Goal: Information Seeking & Learning: Learn about a topic

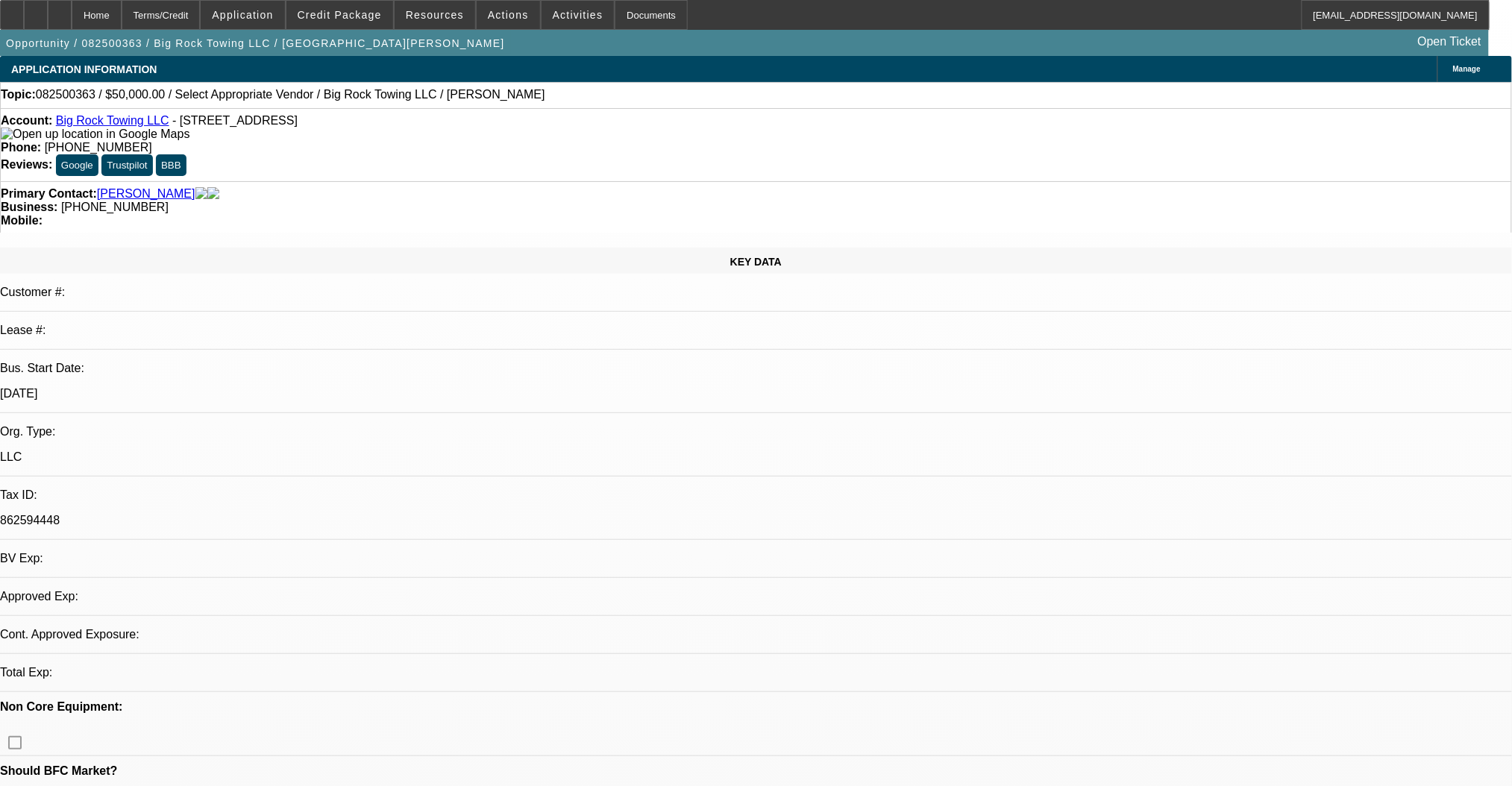
select select "0"
select select "2"
select select "0.1"
select select "4"
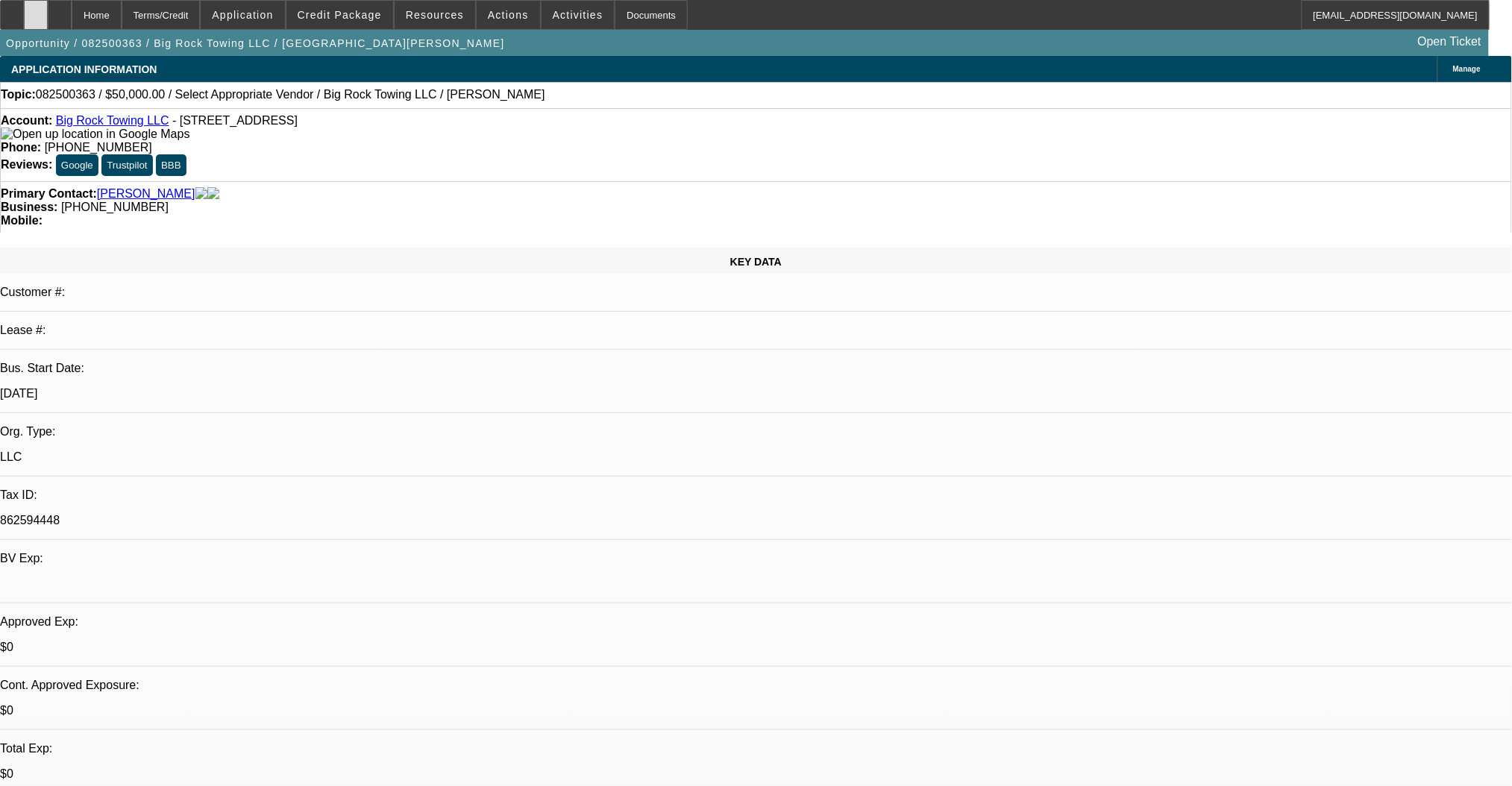
click at [47, 22] on div at bounding box center [36, 15] width 24 height 30
click at [354, 22] on span at bounding box center [340, 15] width 107 height 36
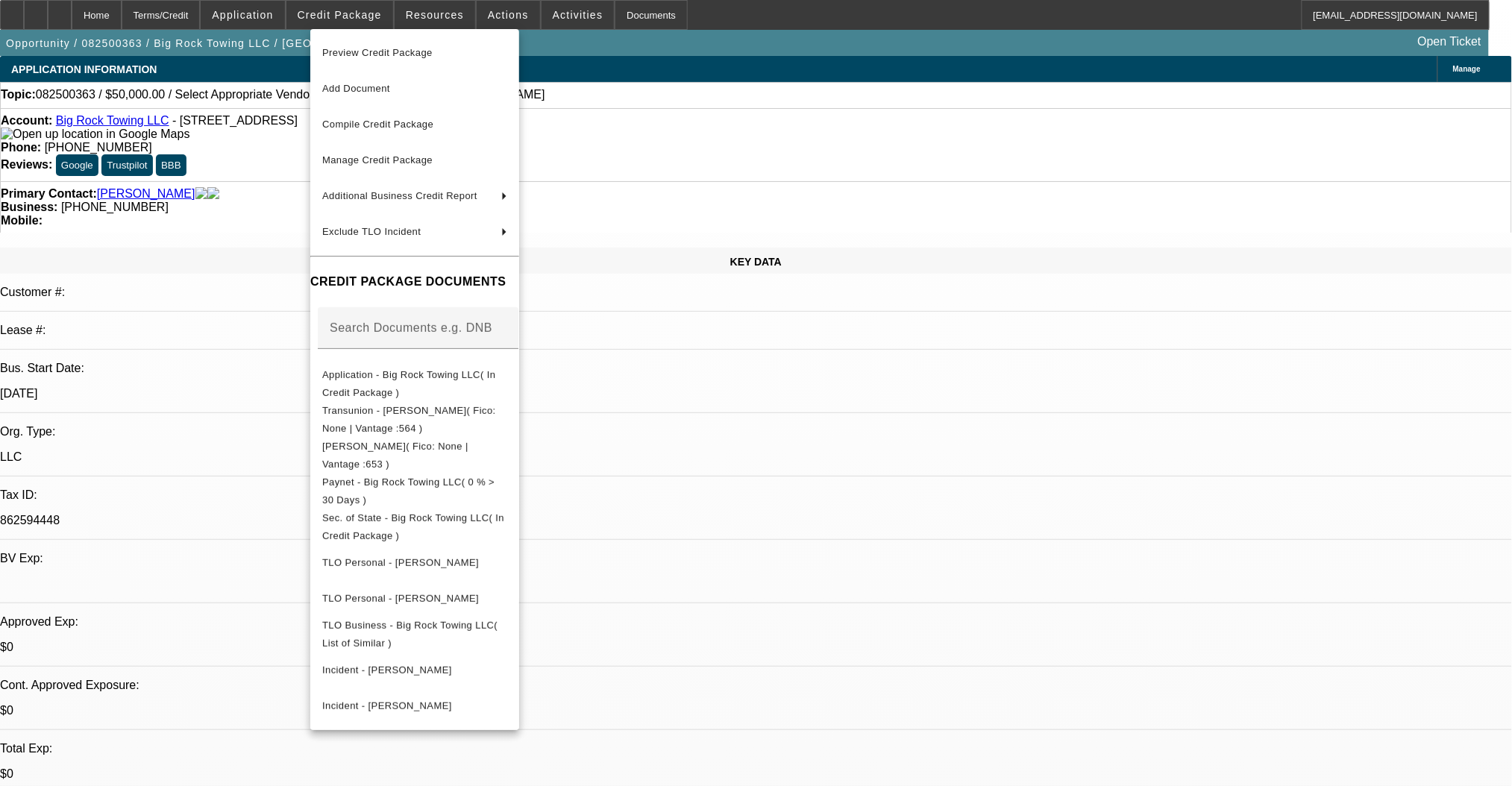
click at [51, 15] on div at bounding box center [756, 393] width 1512 height 786
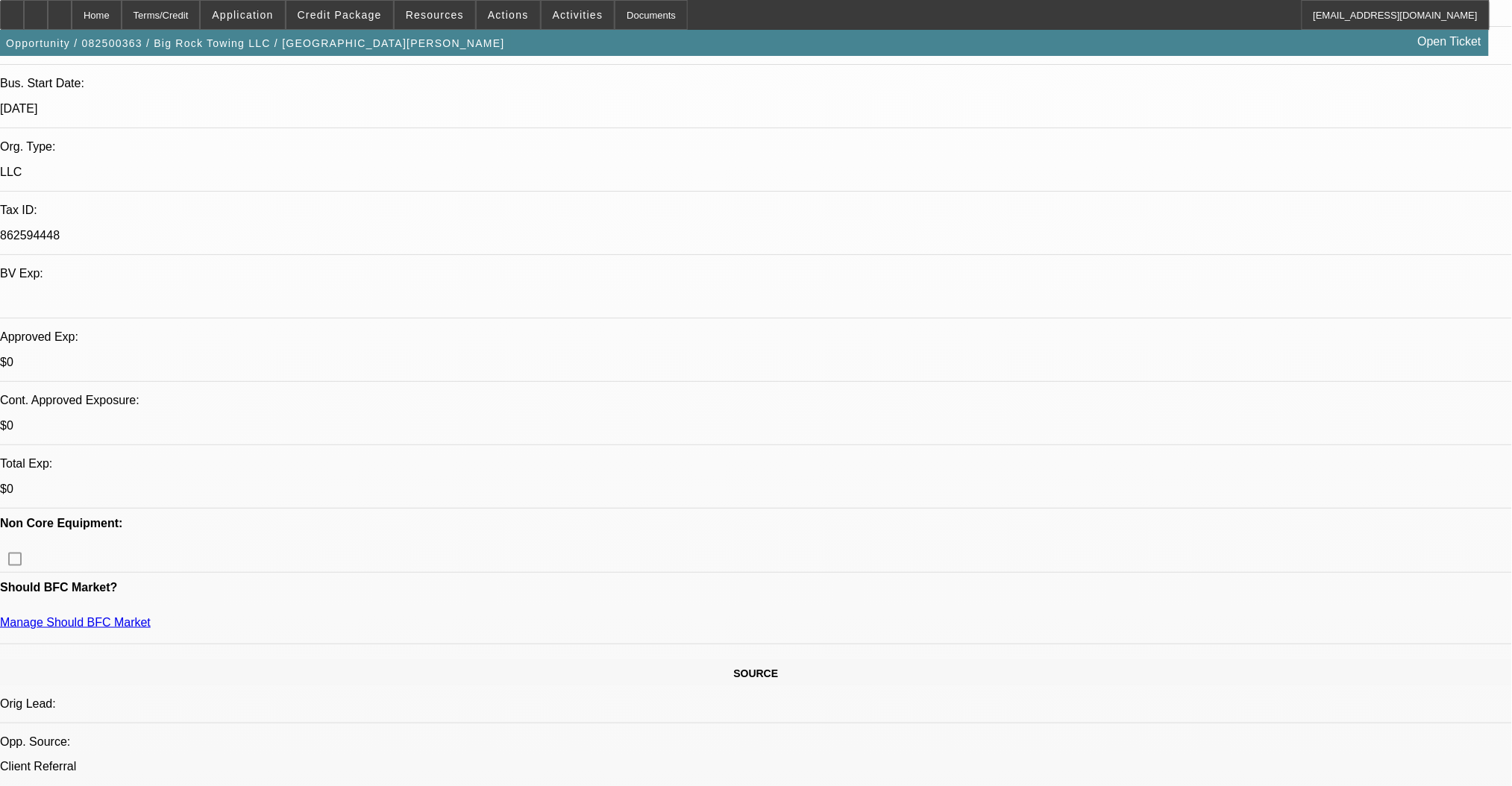
scroll to position [298, 0]
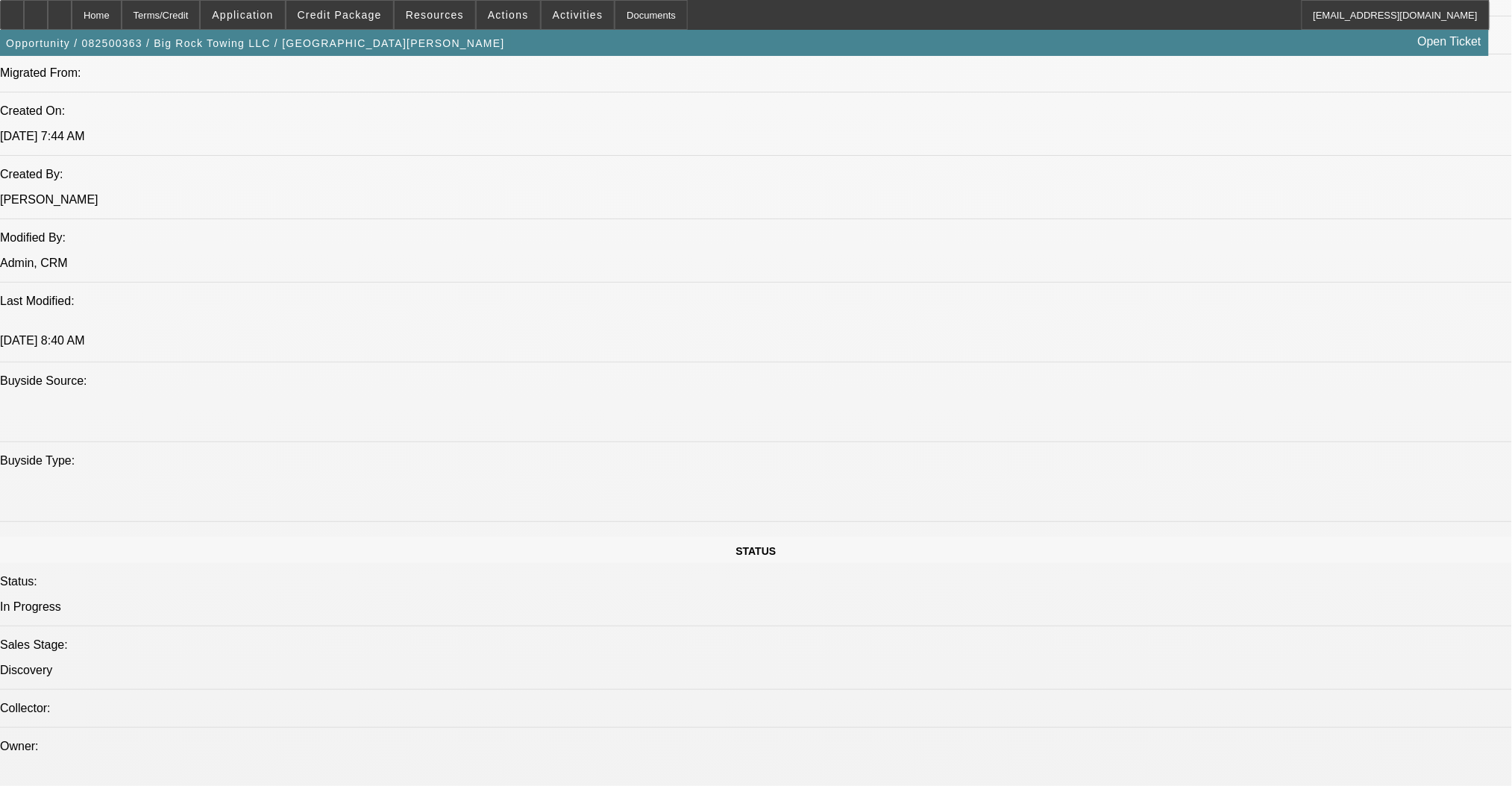
scroll to position [795, 0]
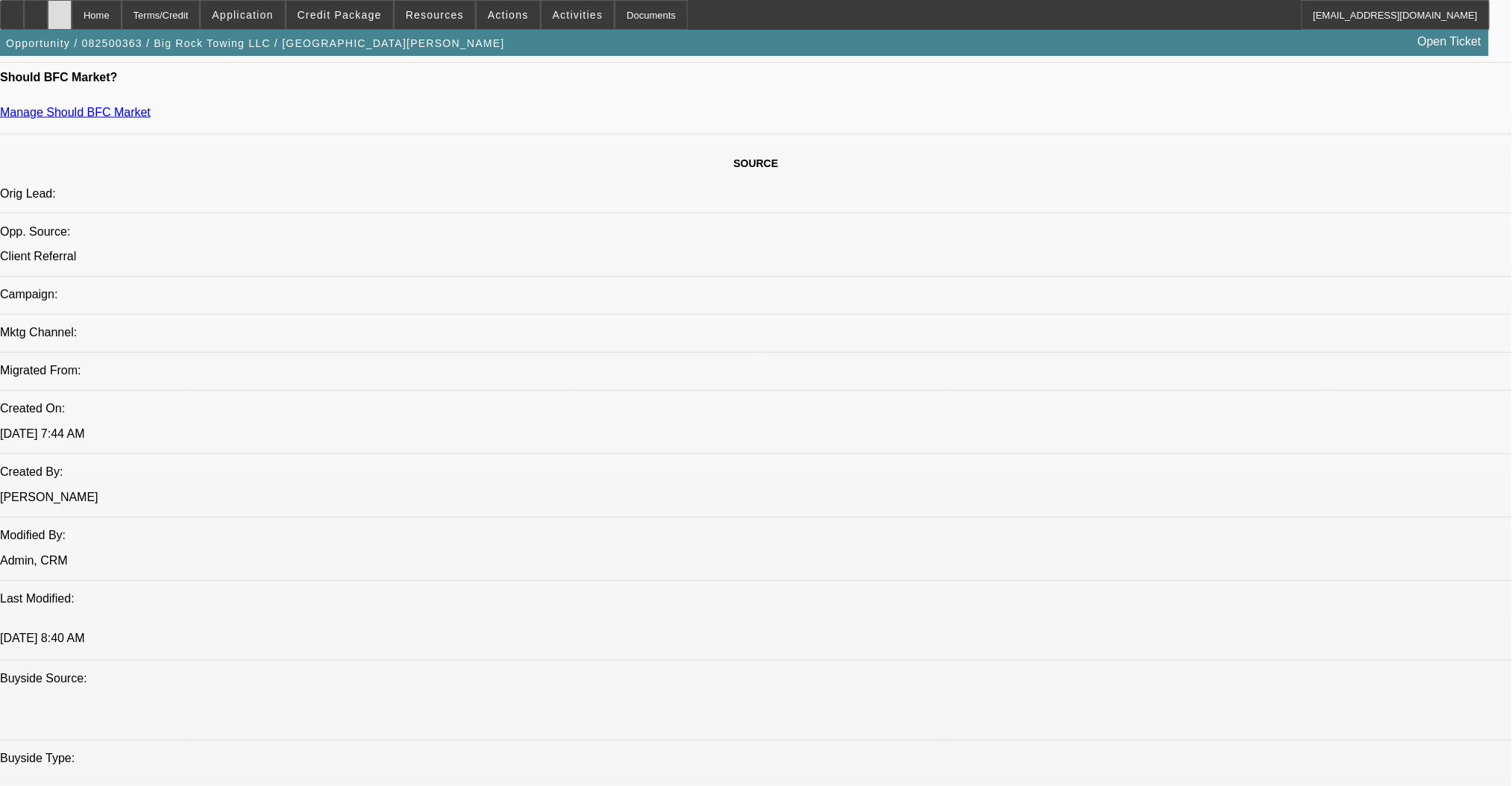
click at [59, 10] on icon at bounding box center [59, 10] width 0 height 0
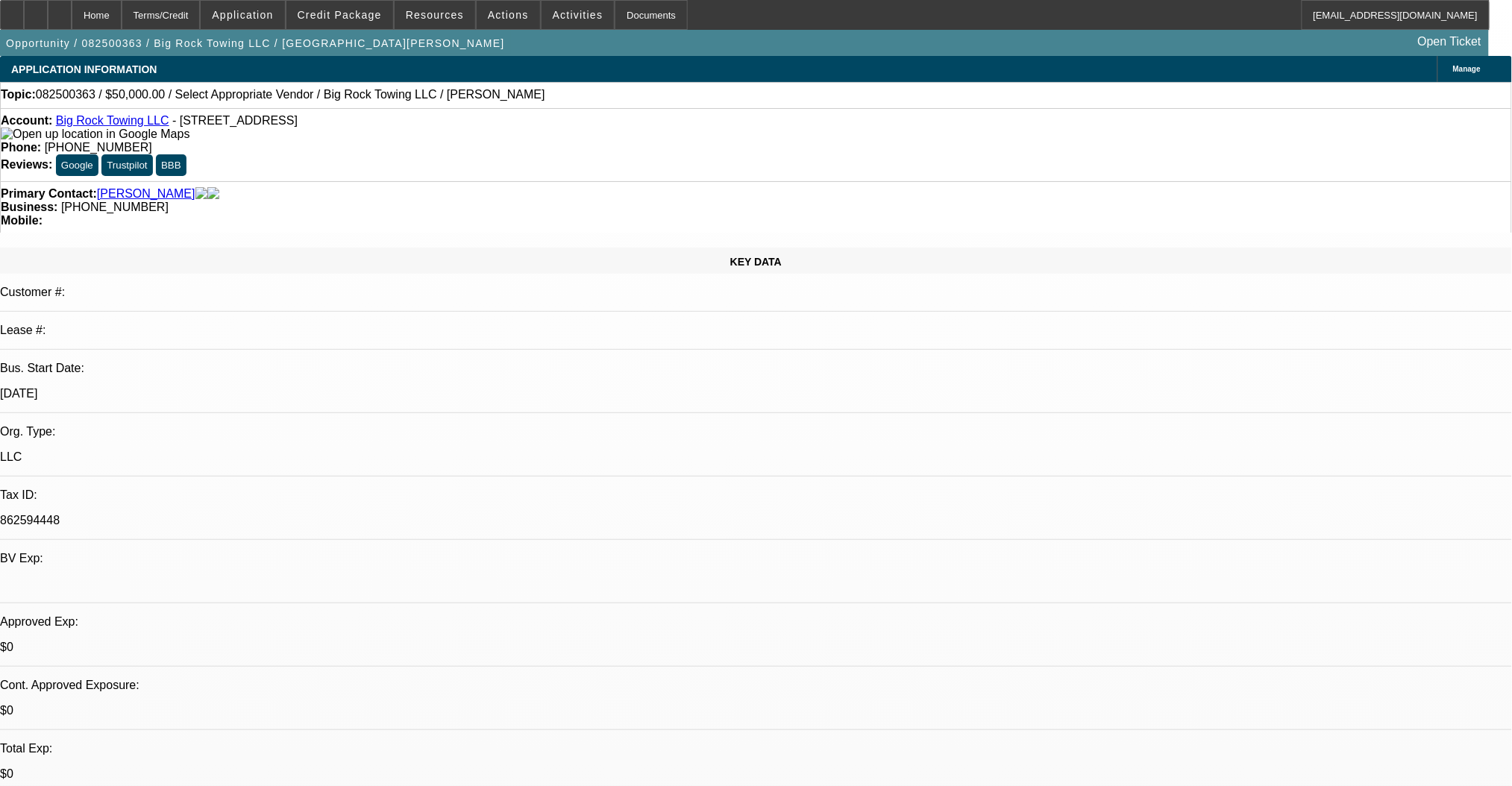
select select "0"
select select "2"
select select "0.1"
select select "4"
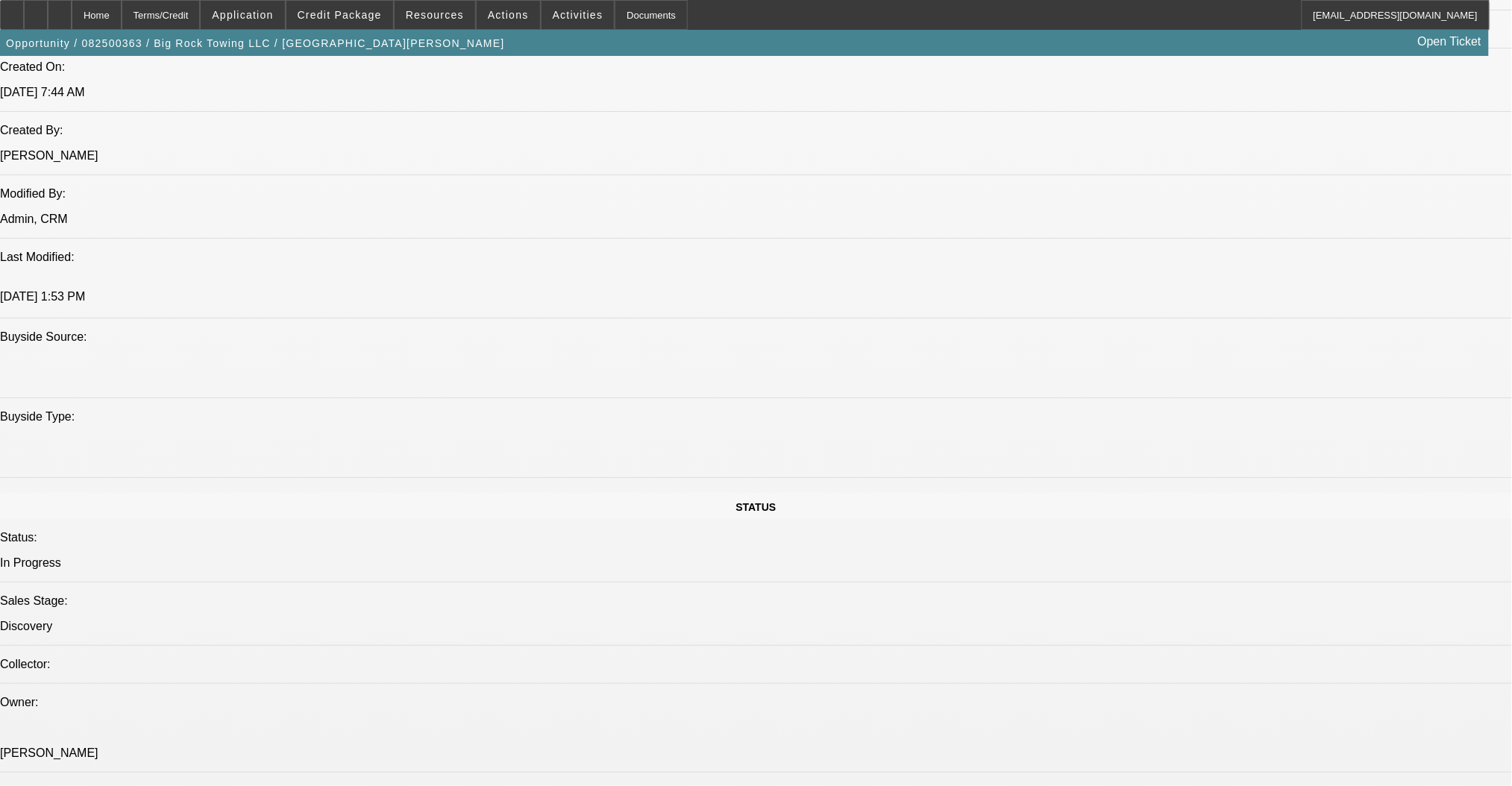
scroll to position [1094, 0]
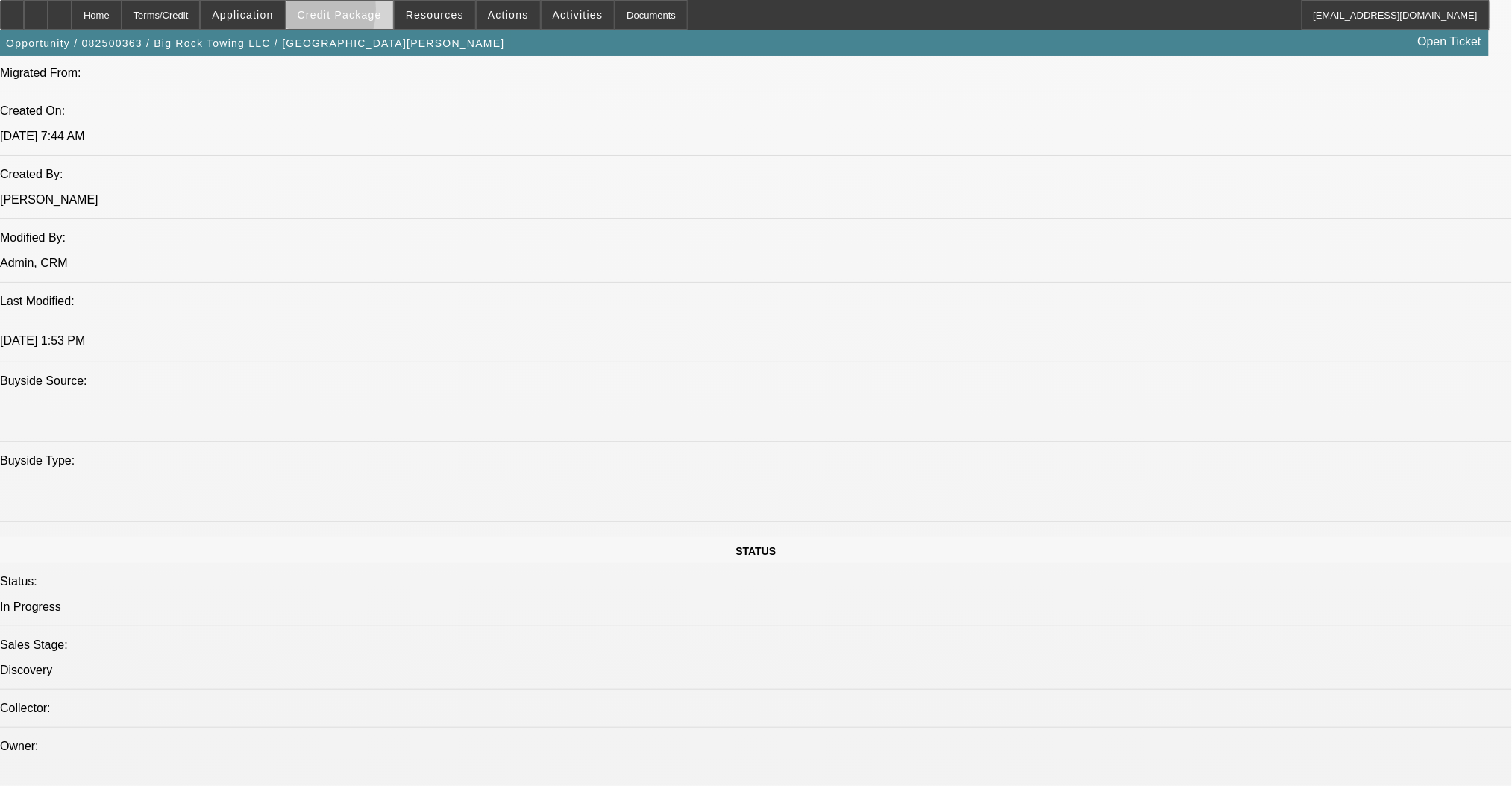
click at [316, 13] on span at bounding box center [340, 15] width 107 height 36
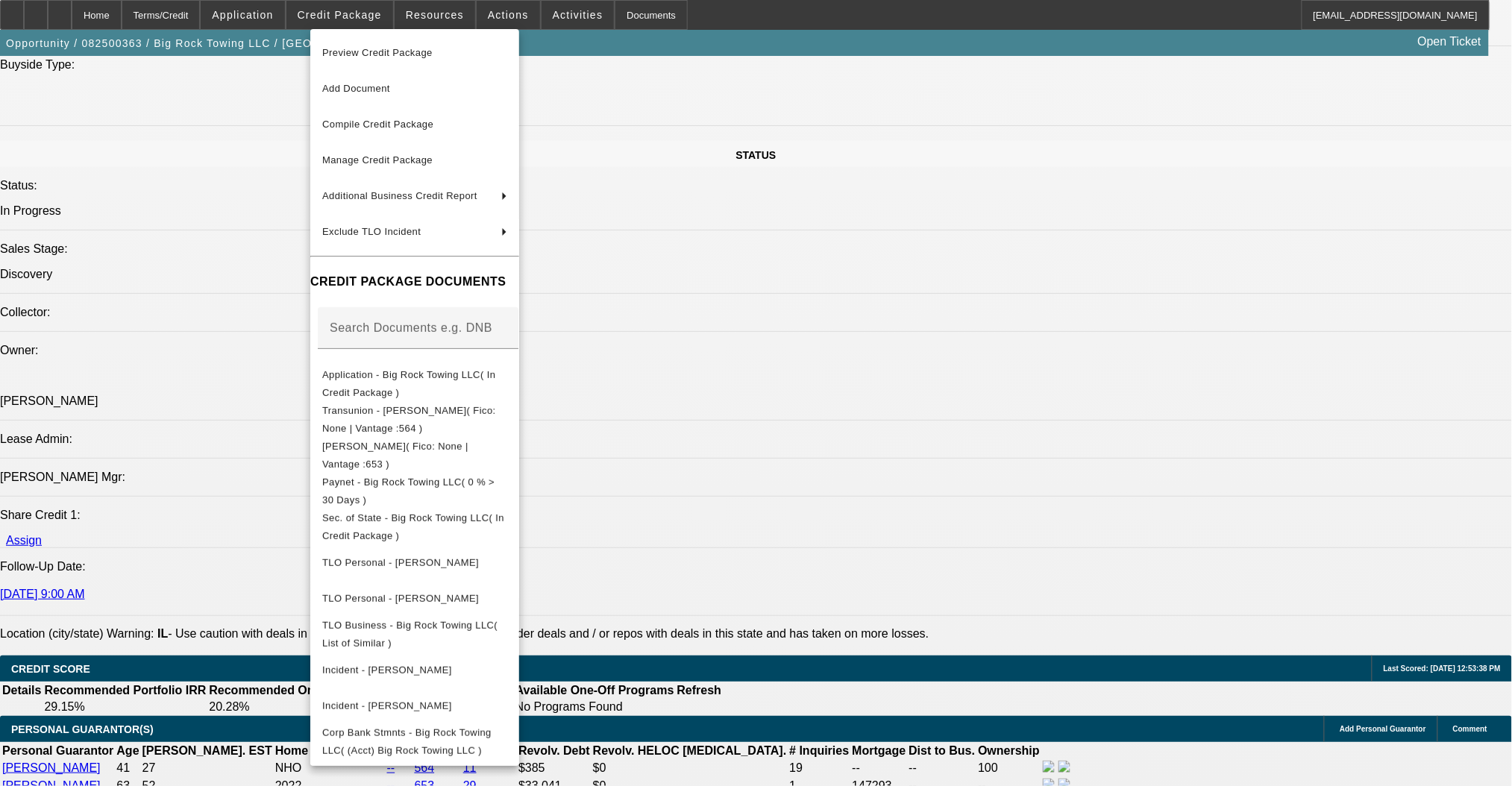
scroll to position [1492, 0]
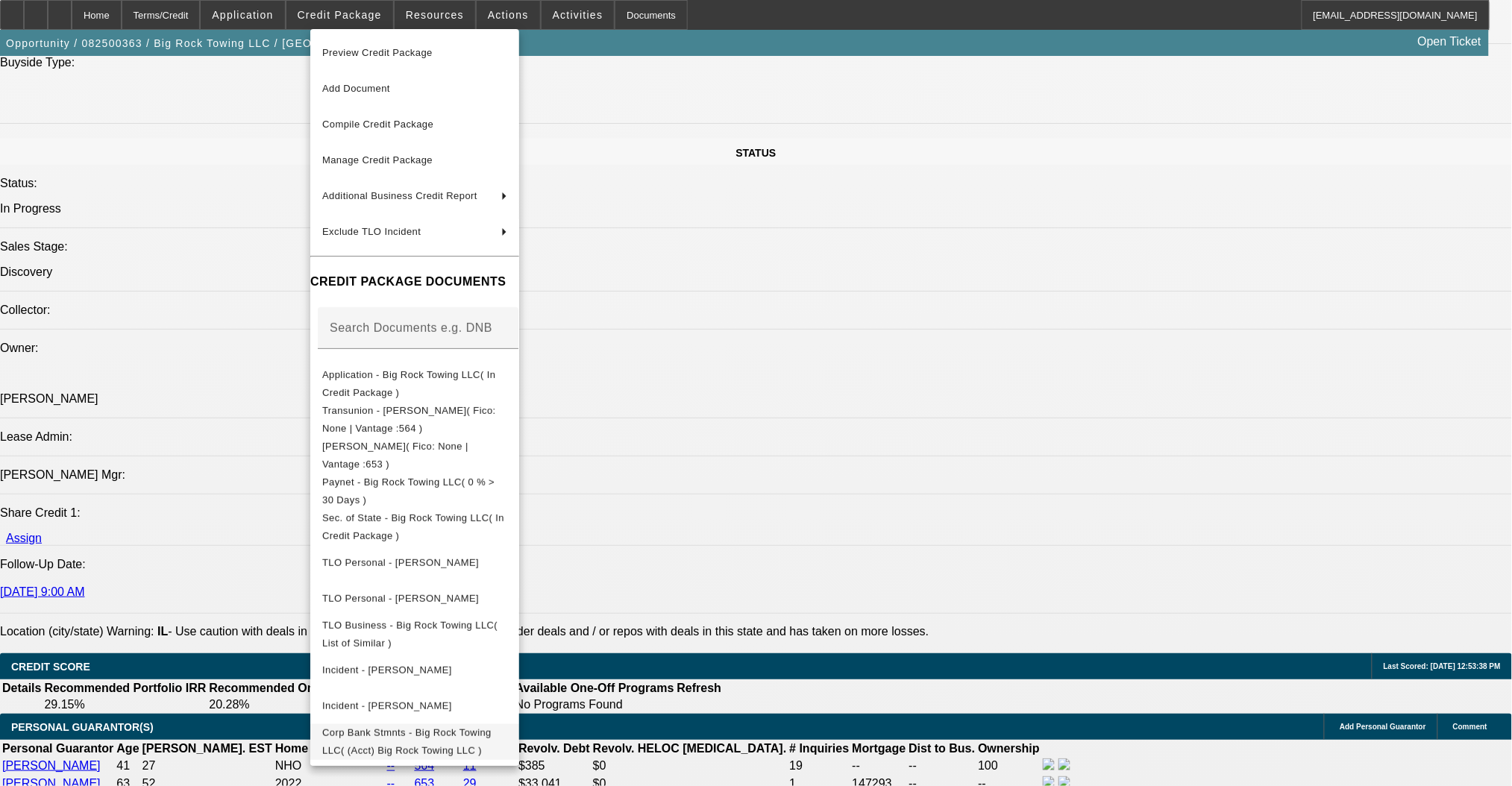
click at [473, 735] on span "Corp Bank Stmnts - Big Rock Towing LLC( (Acct) Big Rock Towing LLC )" at bounding box center [407, 741] width 170 height 29
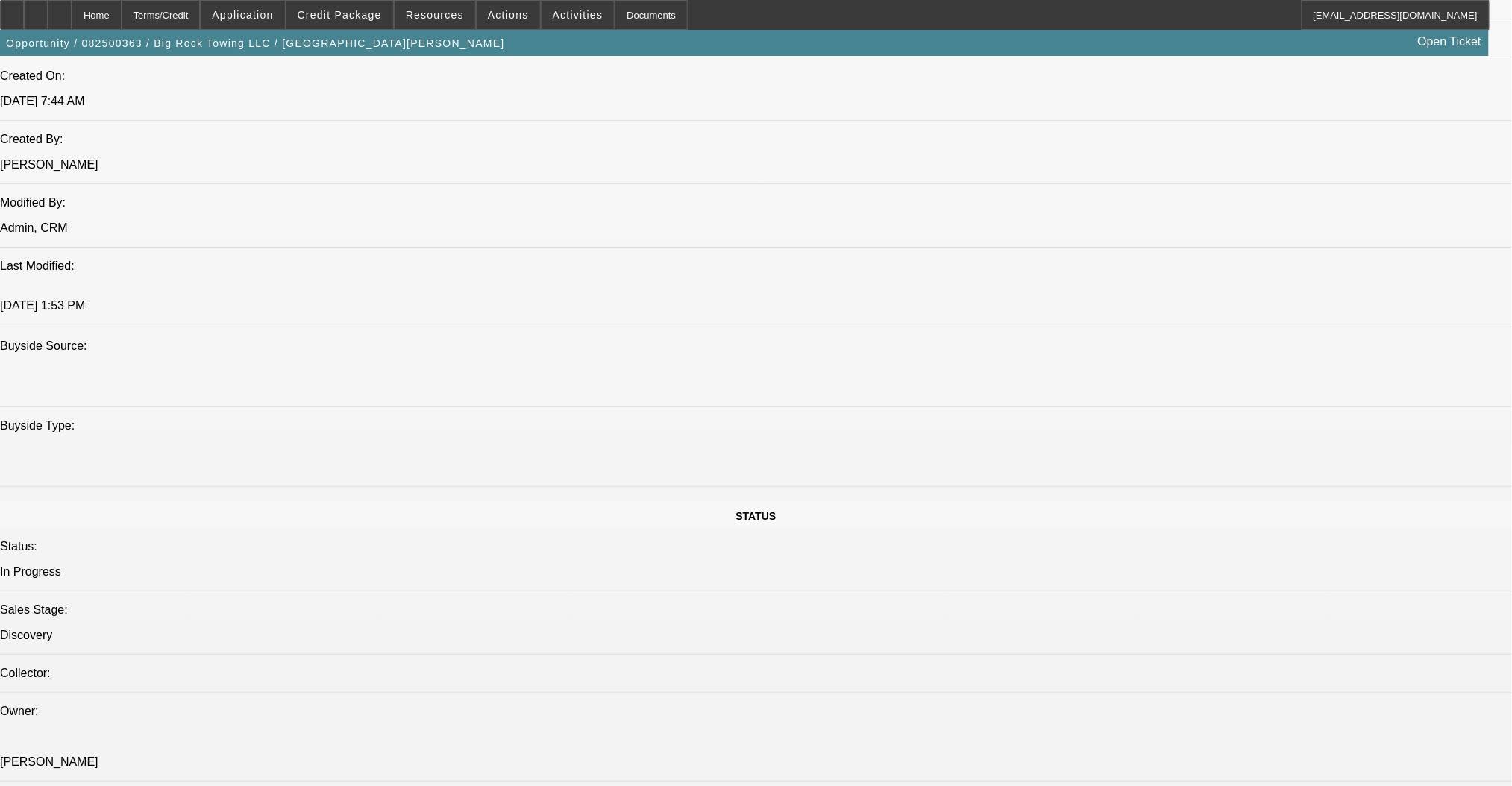
scroll to position [1094, 0]
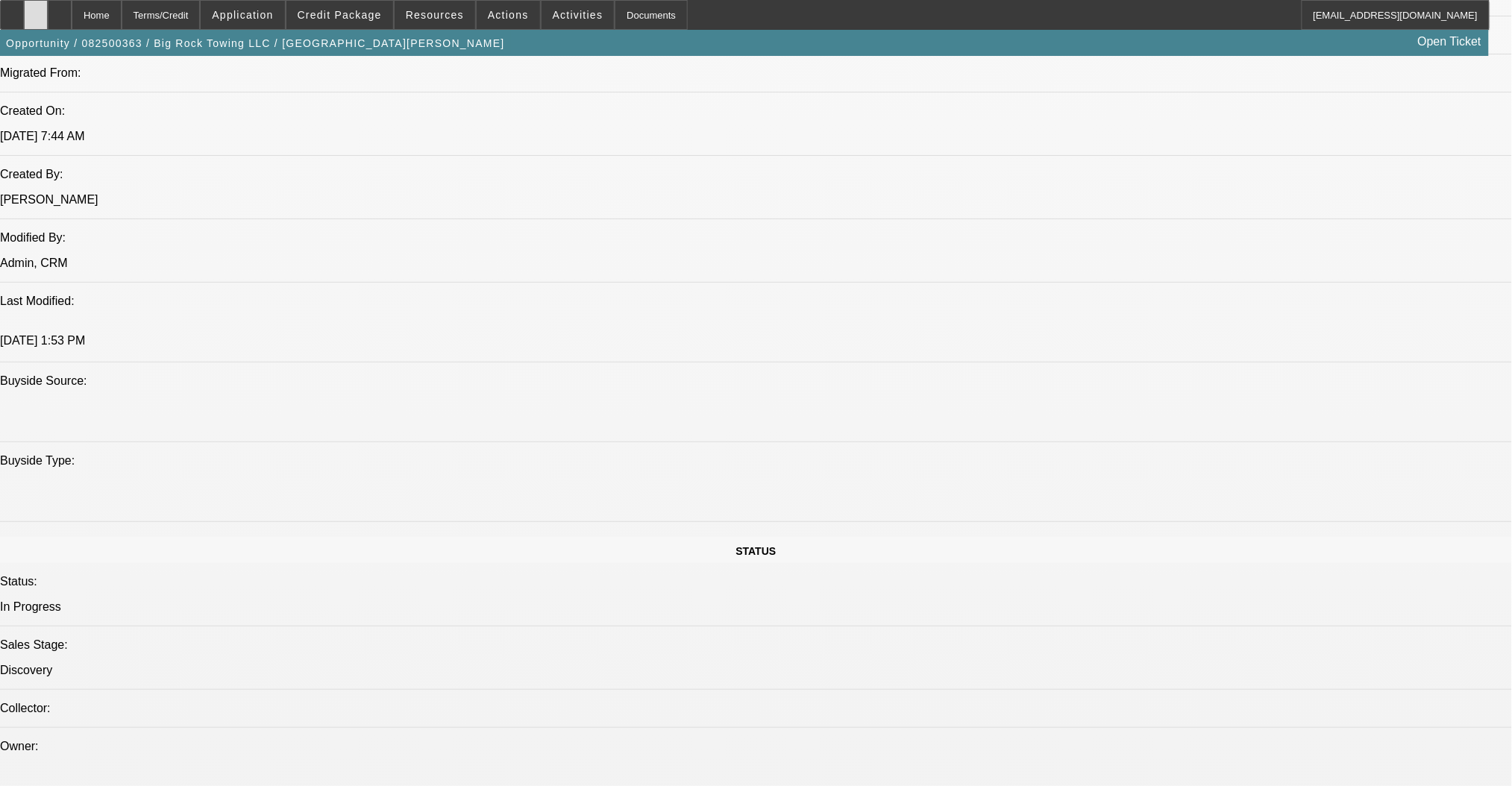
click at [47, 22] on div at bounding box center [36, 15] width 24 height 30
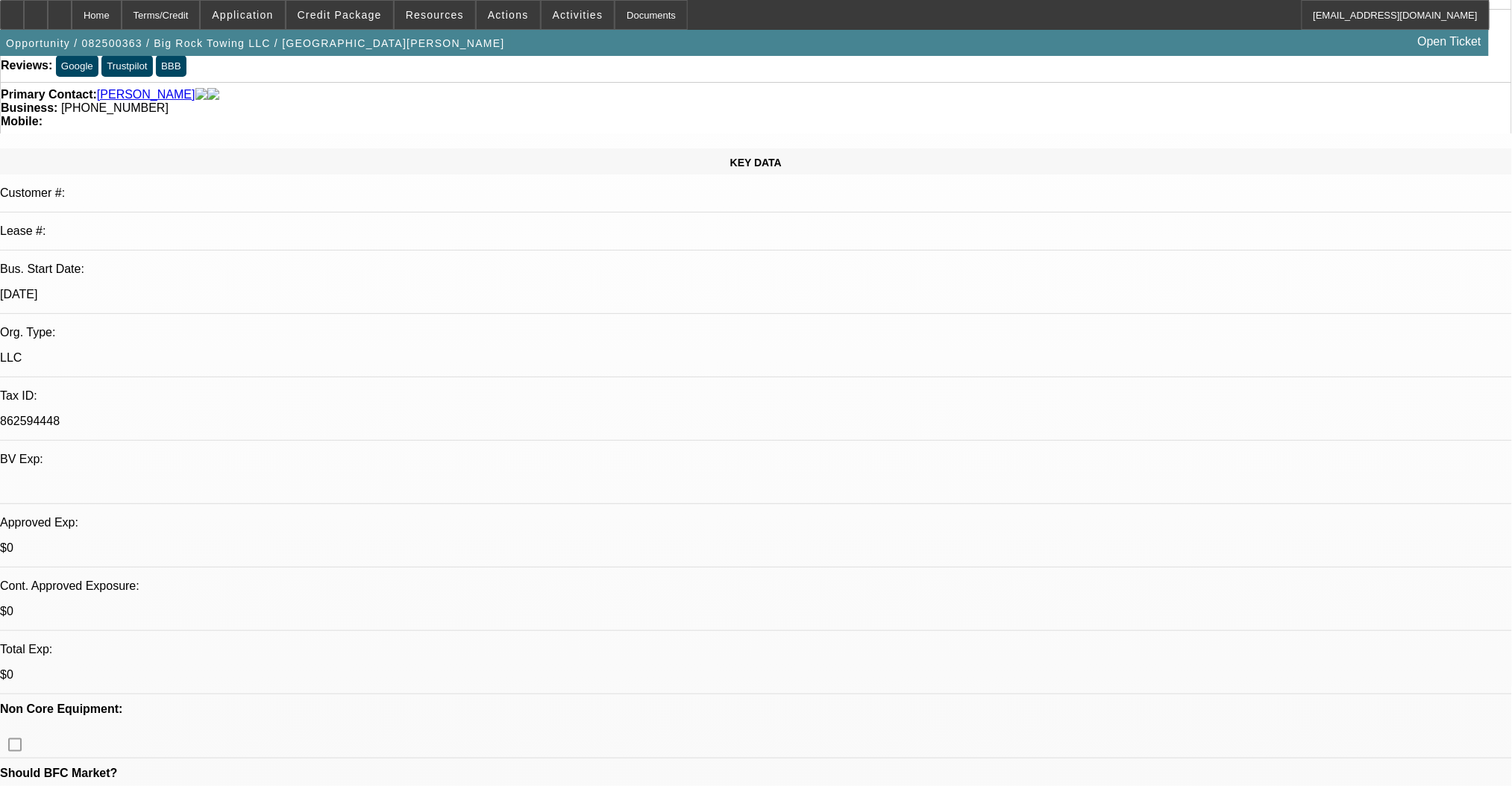
scroll to position [0, 0]
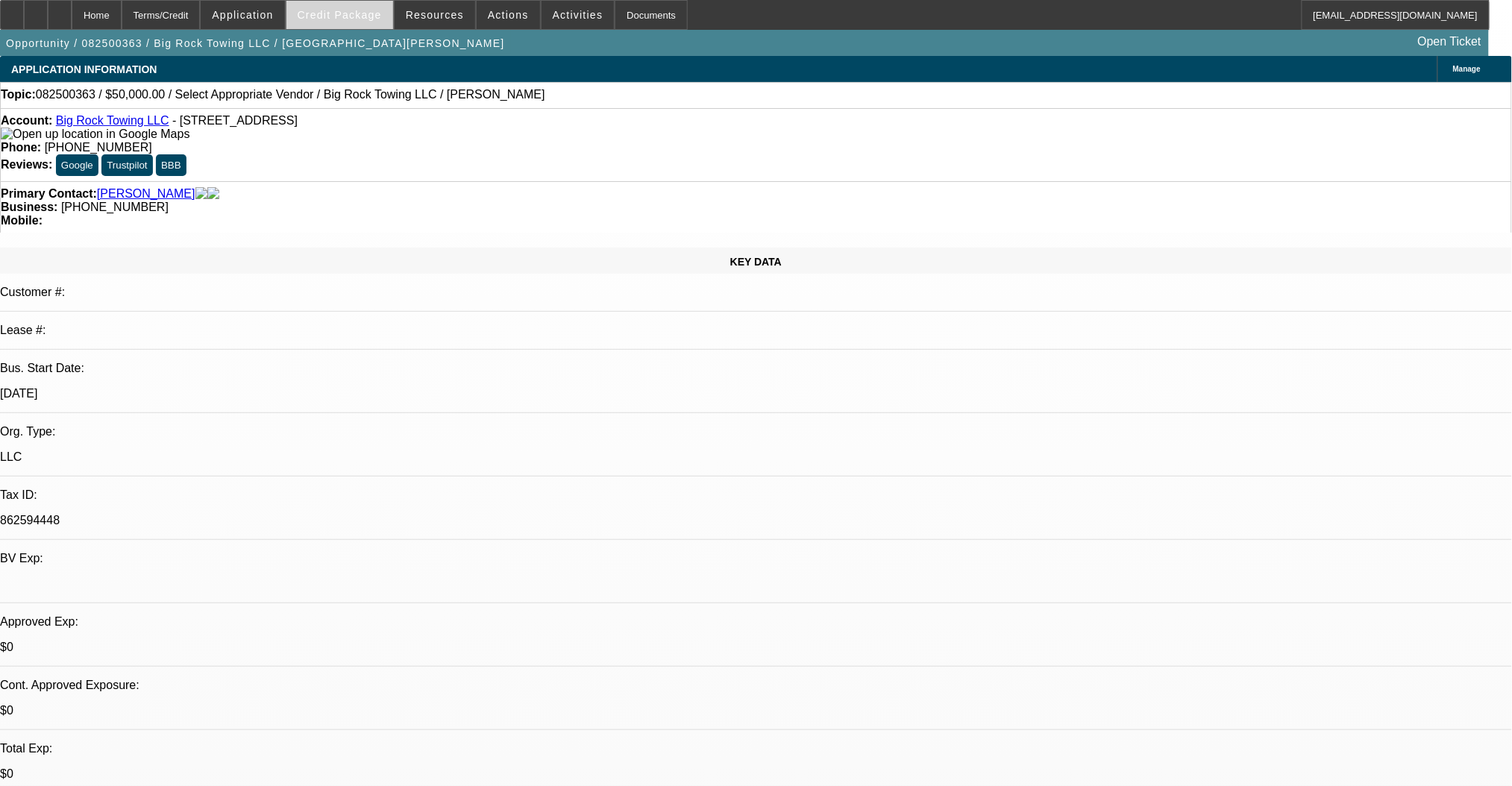
click at [358, 11] on span "Credit Package" at bounding box center [339, 15] width 84 height 12
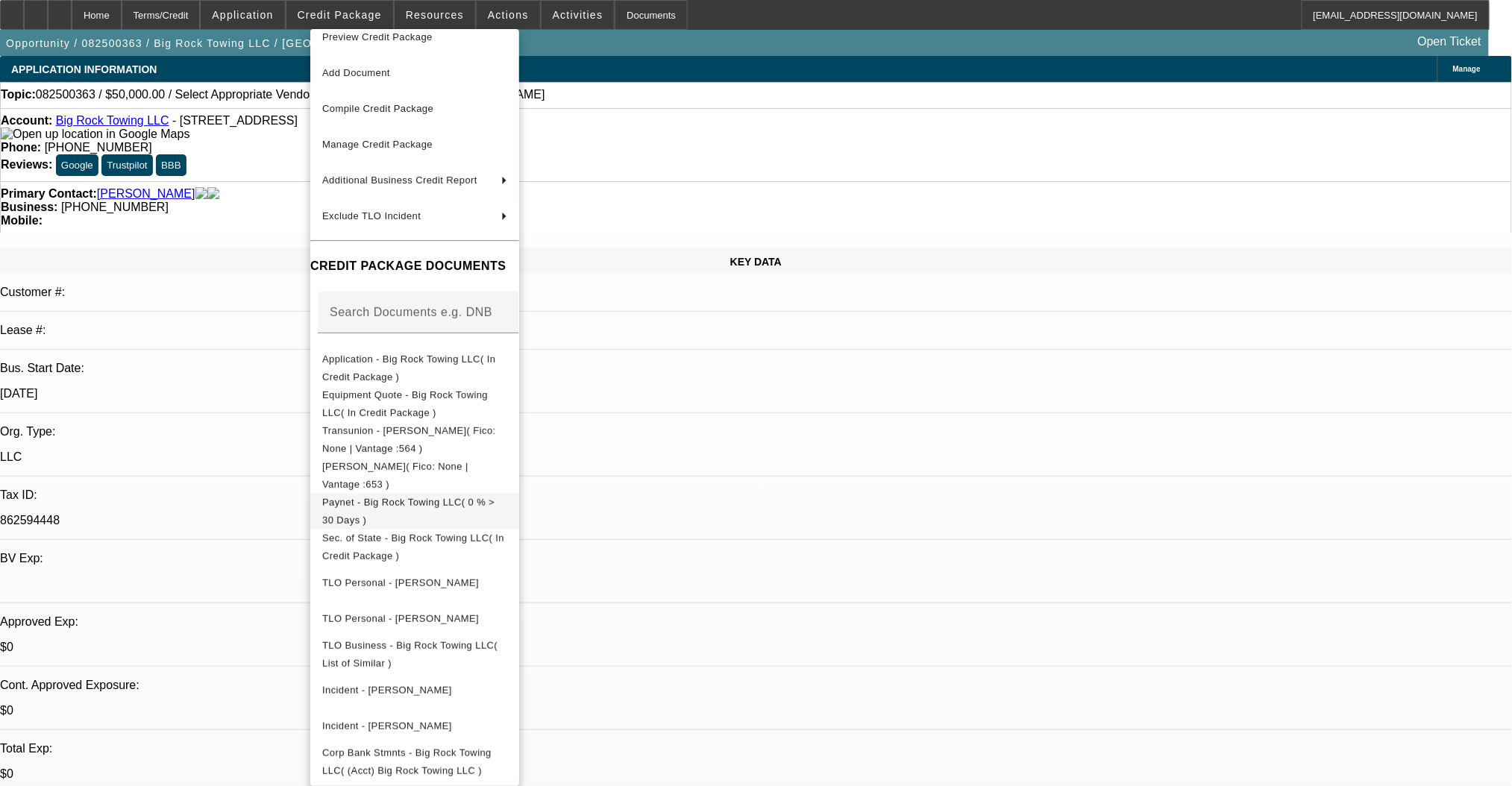
scroll to position [25, 0]
click at [788, 453] on div at bounding box center [756, 393] width 1512 height 786
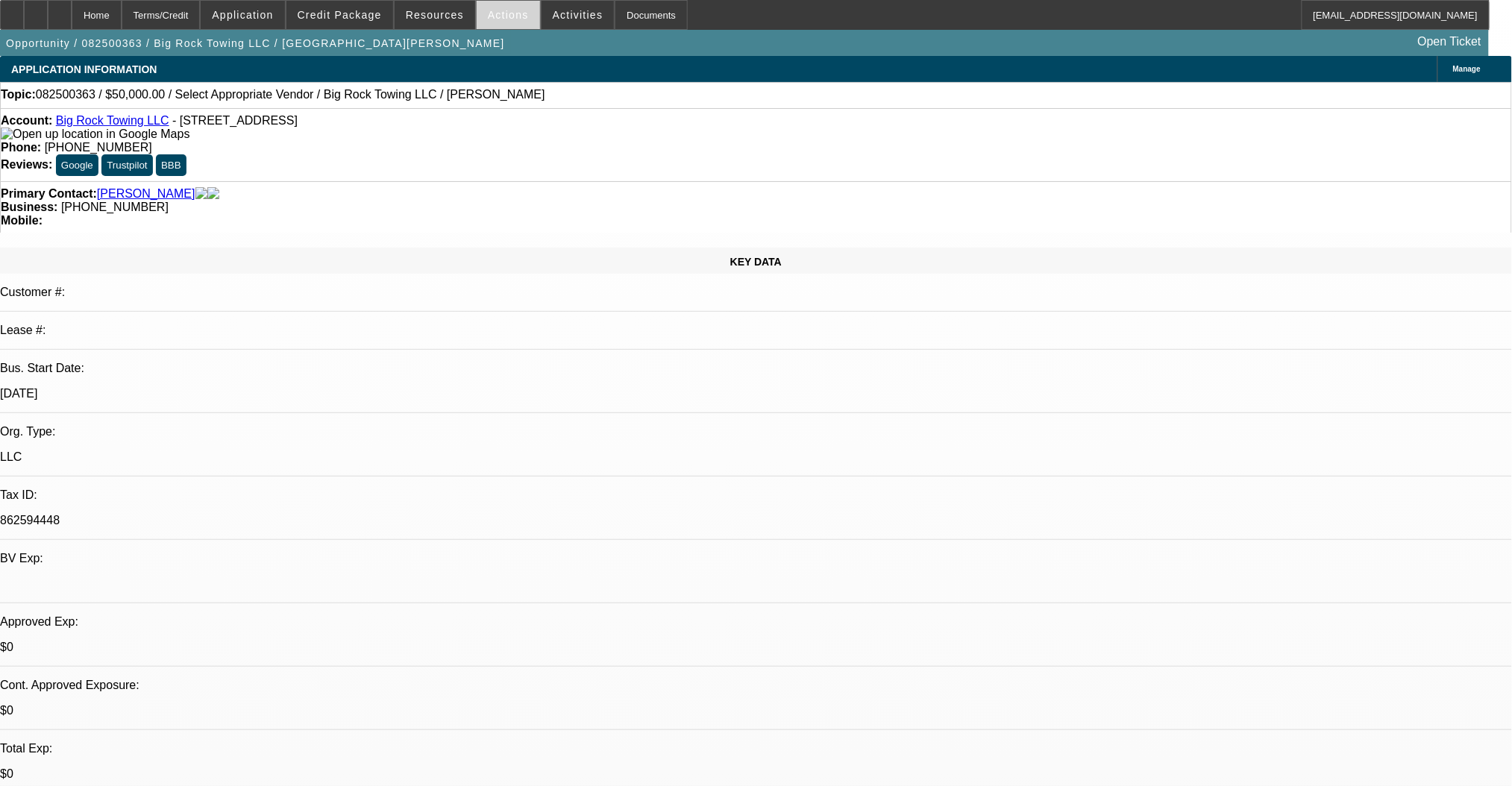
click at [497, 20] on span at bounding box center [508, 15] width 63 height 36
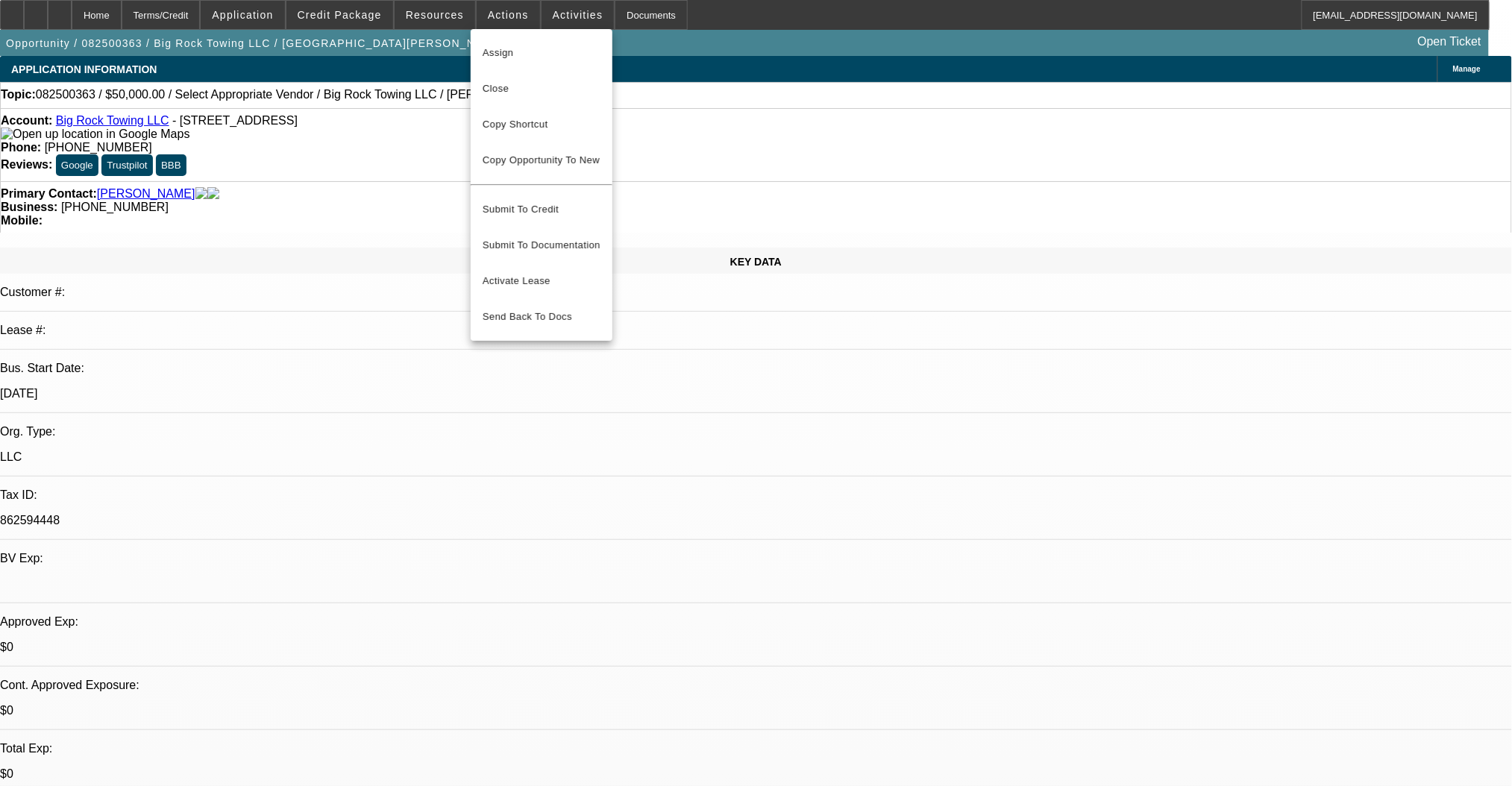
click at [504, 20] on div at bounding box center [756, 393] width 1512 height 786
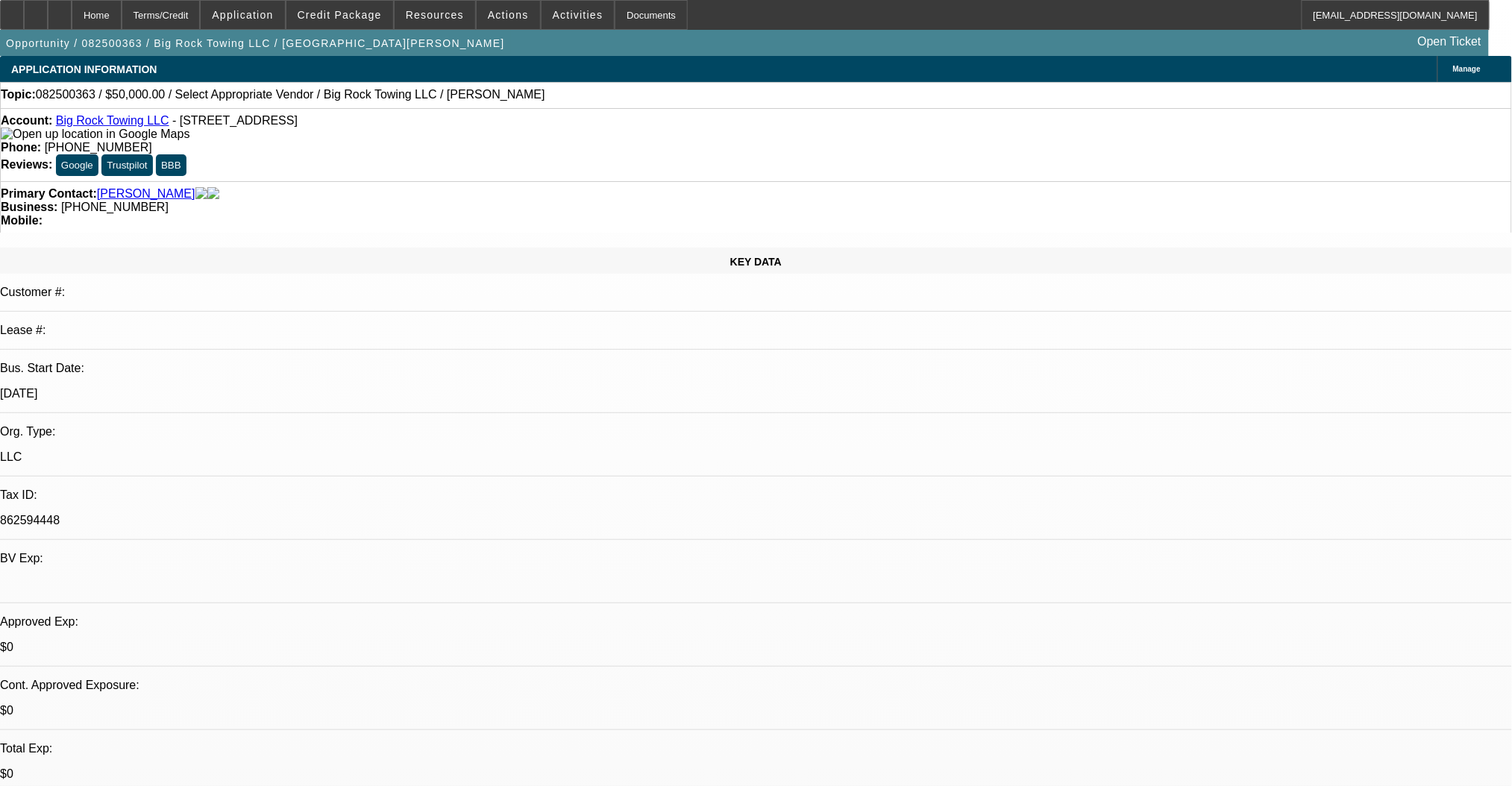
scroll to position [298, 0]
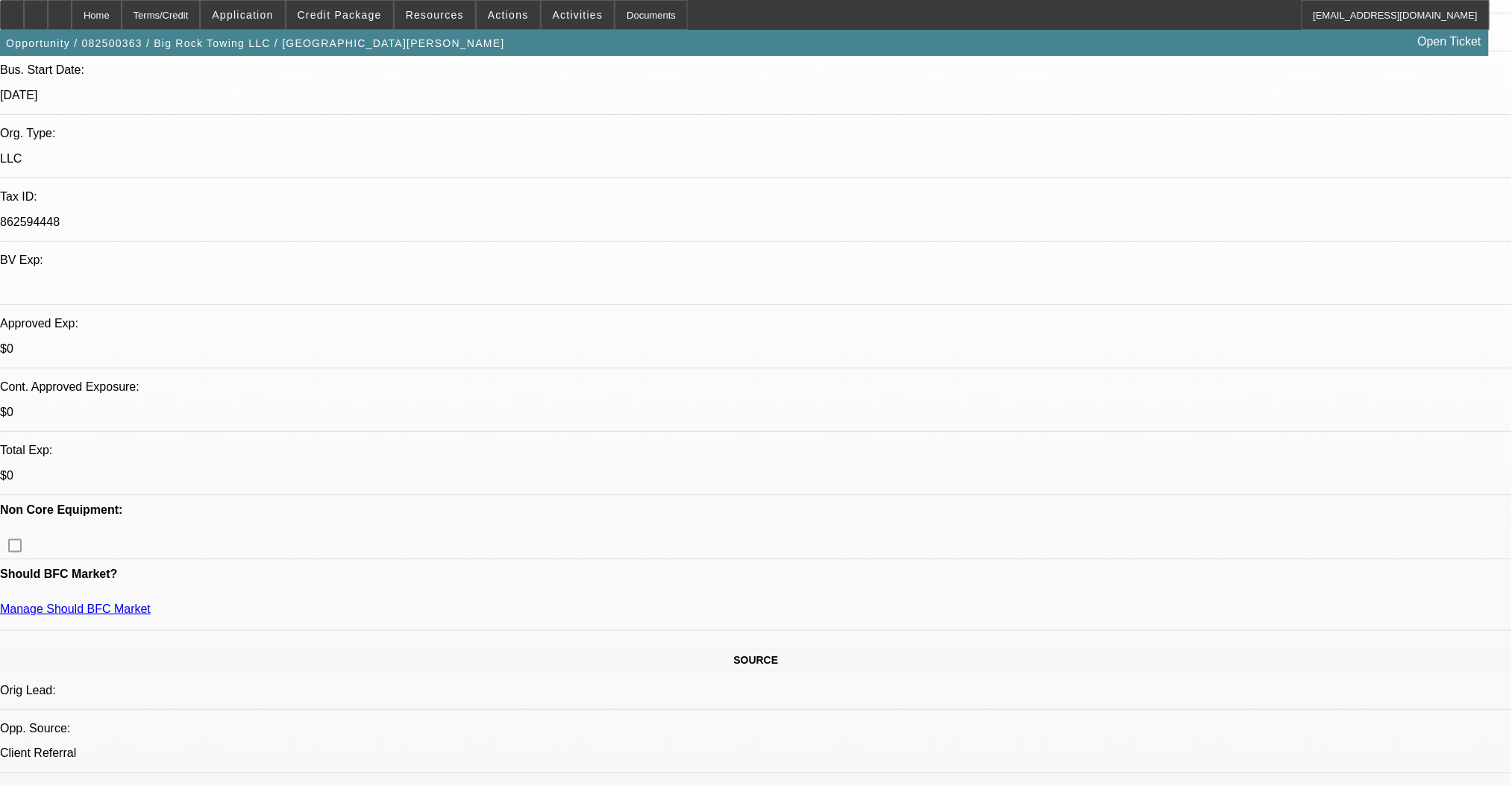
click at [372, 20] on span "Credit Package" at bounding box center [339, 15] width 84 height 12
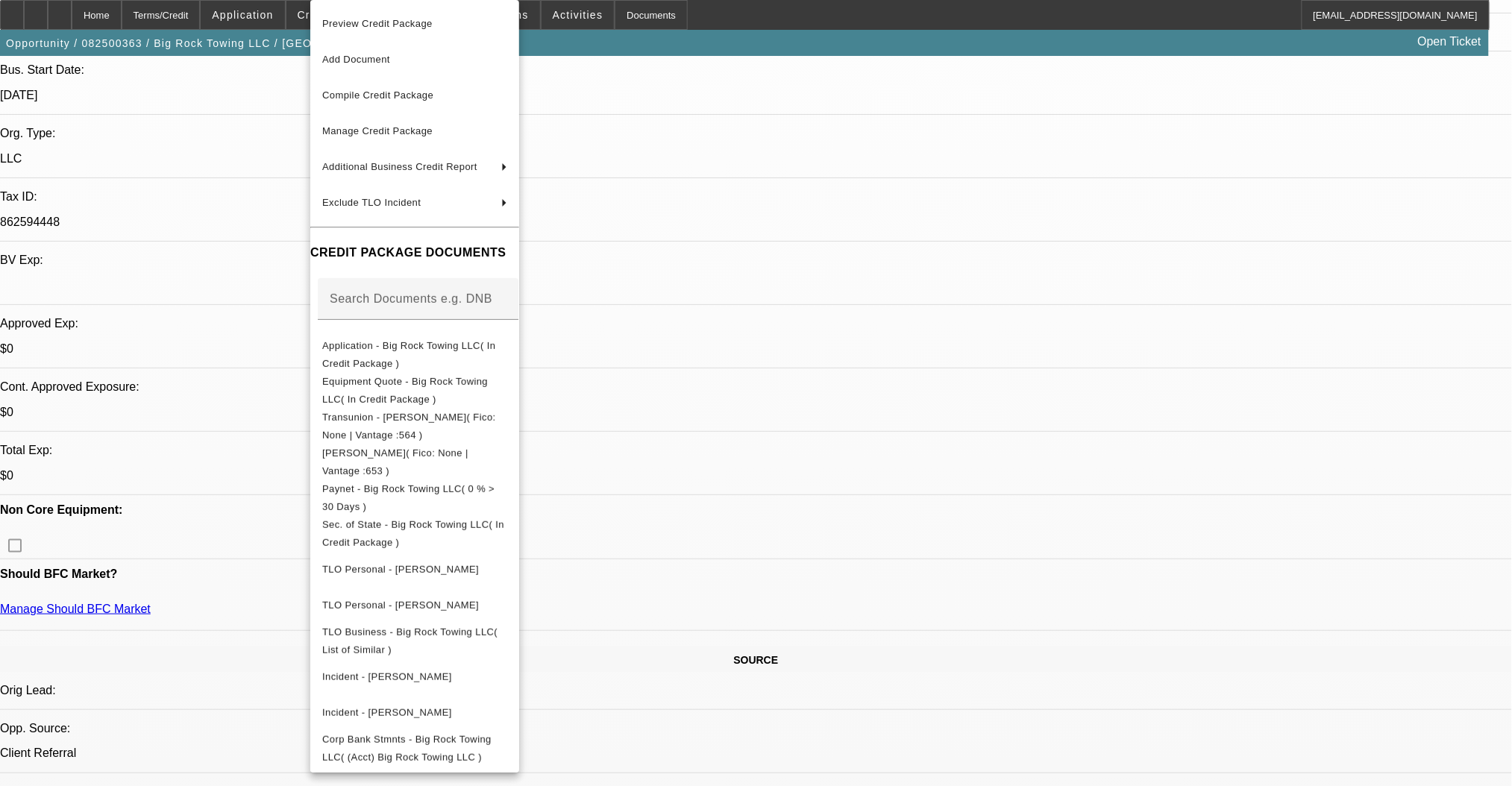
click at [740, 465] on div at bounding box center [756, 393] width 1512 height 786
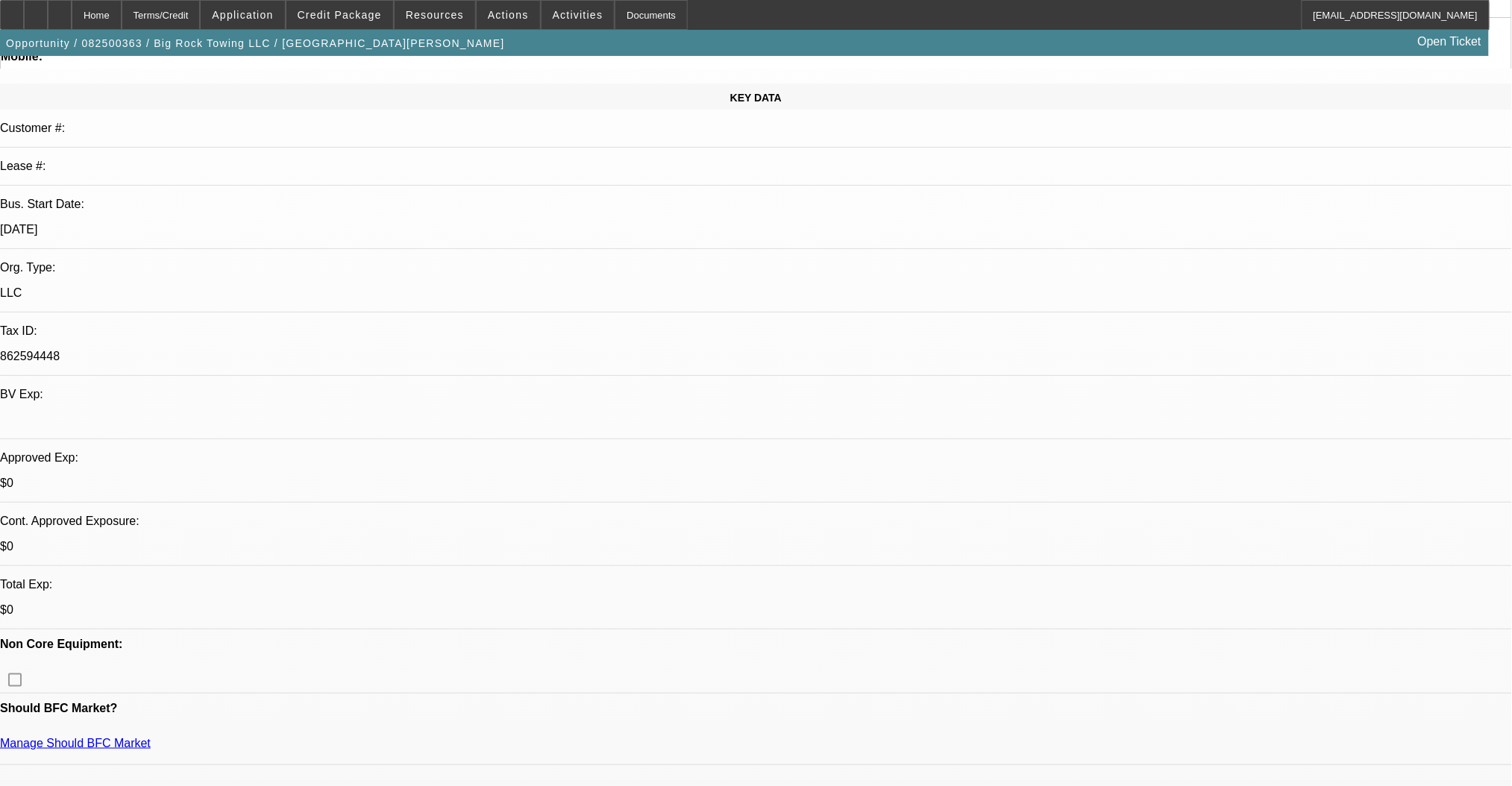
scroll to position [198, 0]
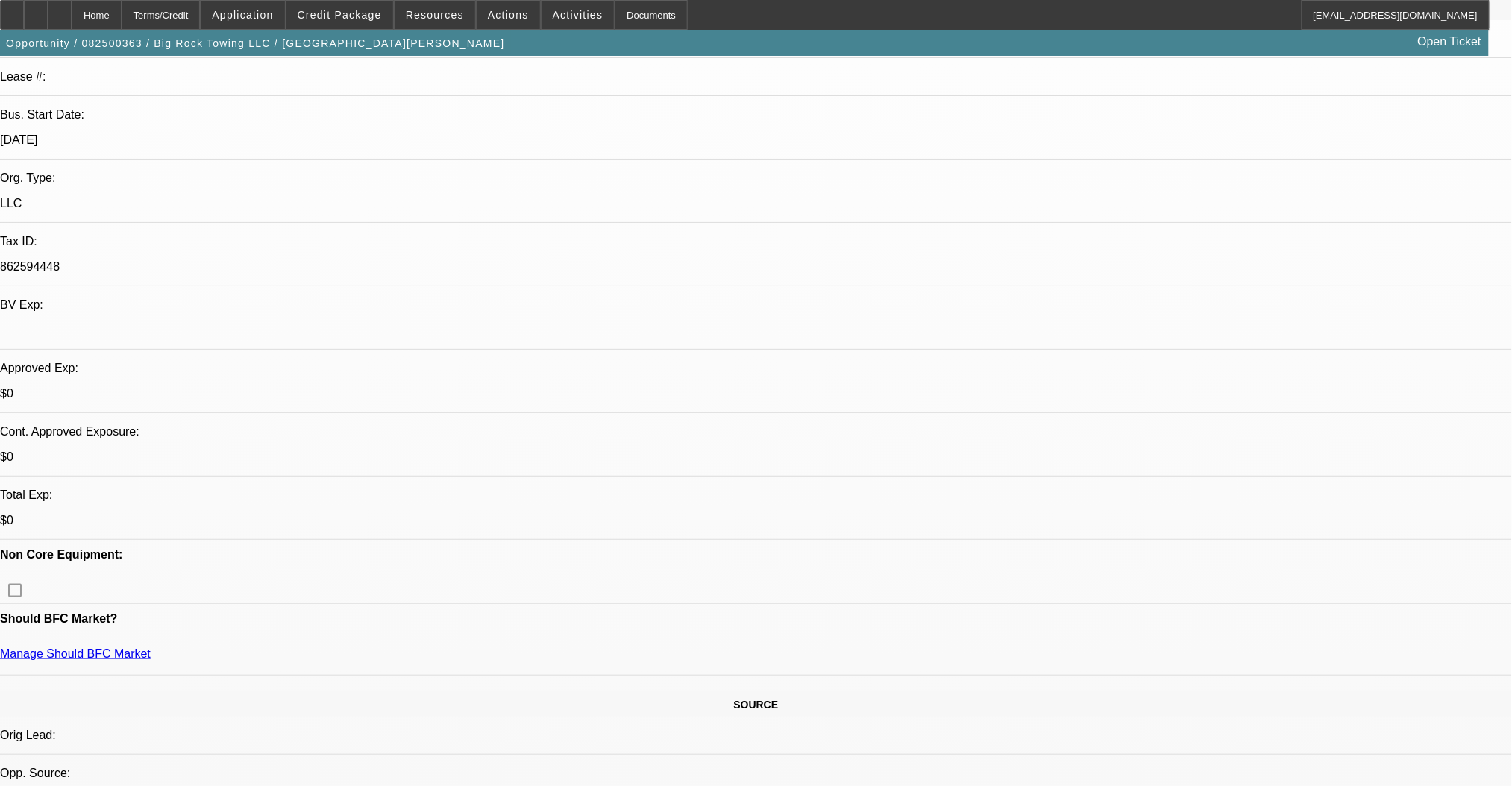
scroll to position [298, 0]
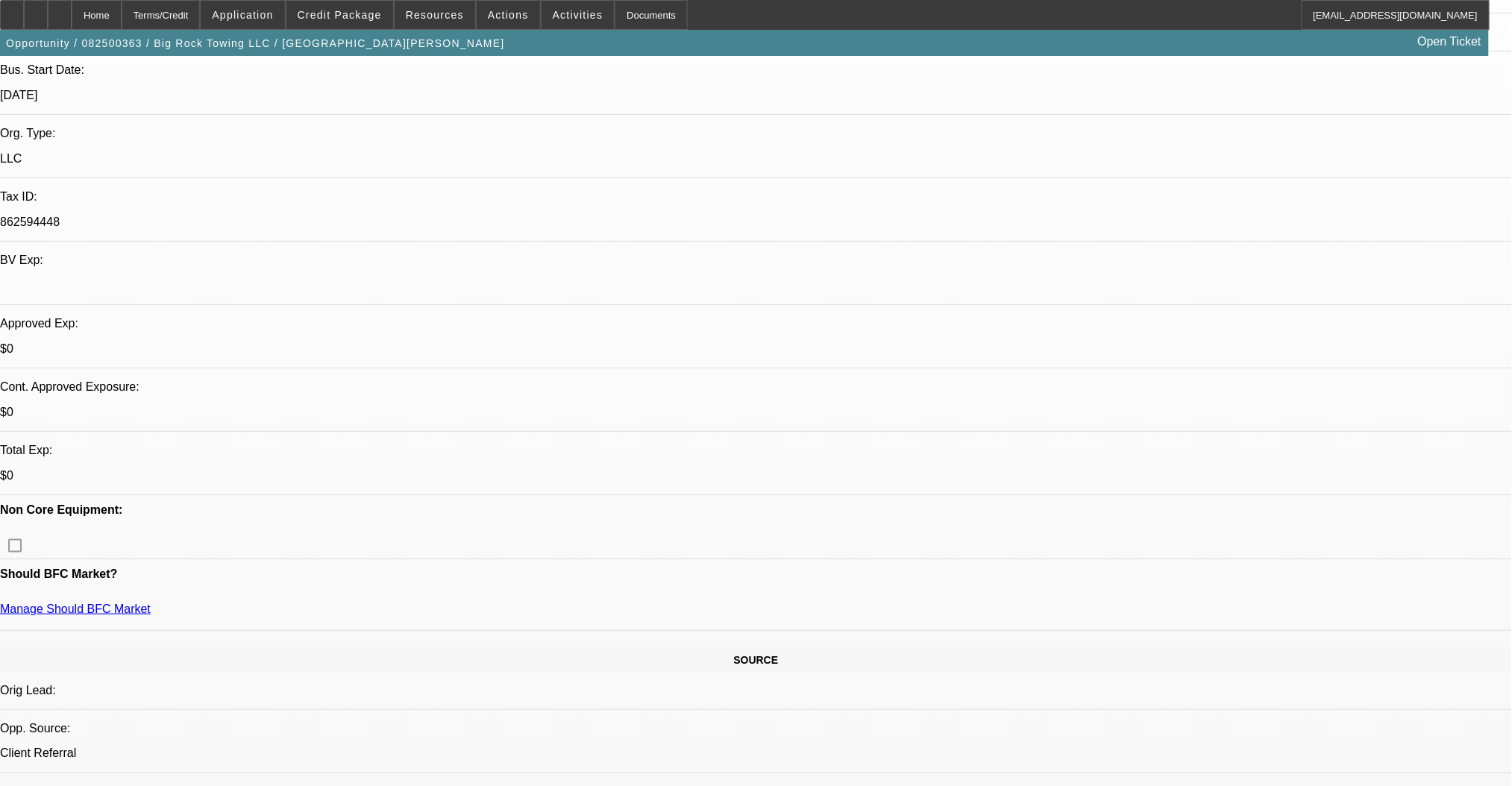
click at [501, 8] on span at bounding box center [508, 15] width 63 height 36
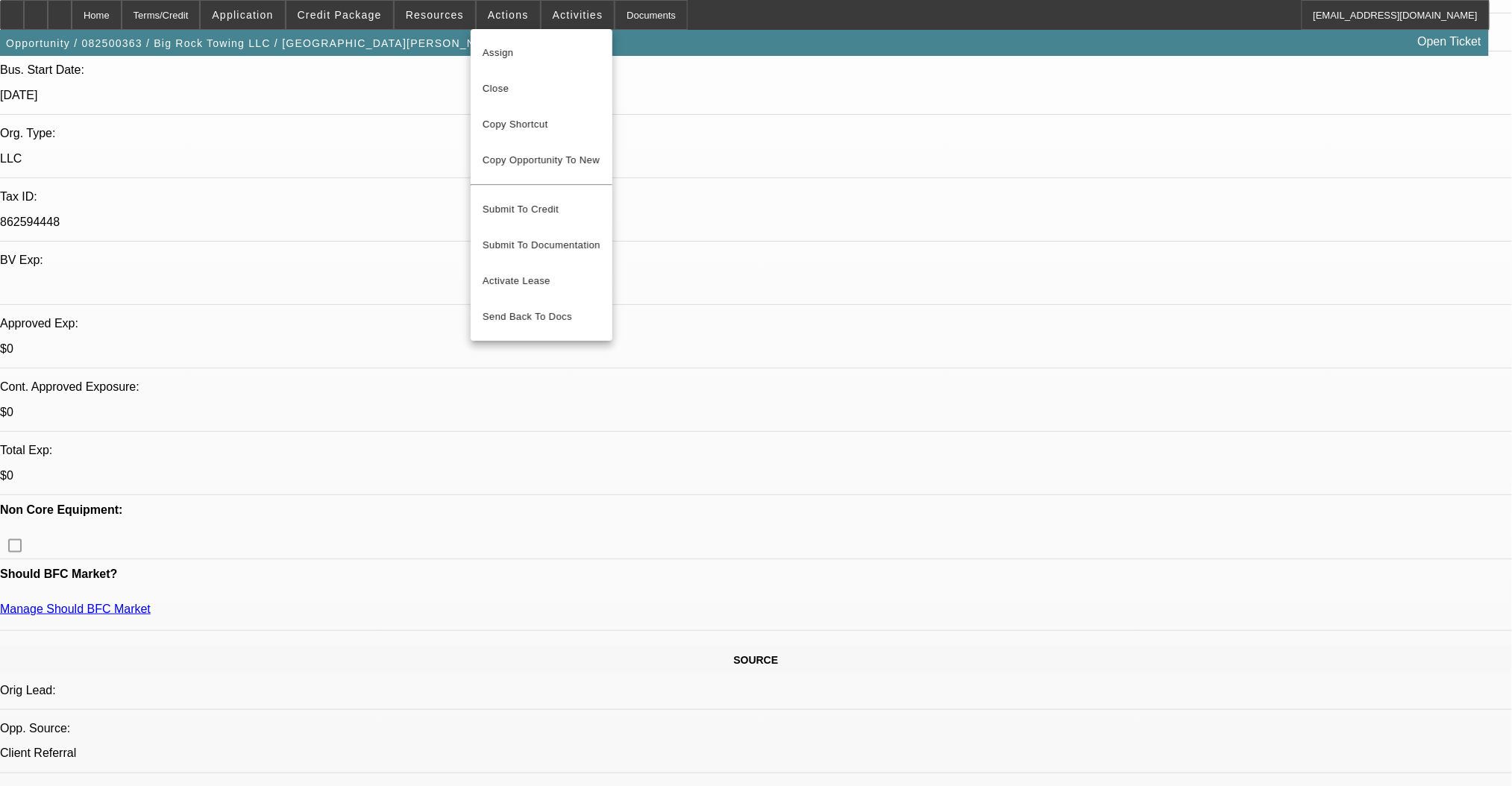
click at [557, 19] on div at bounding box center [756, 393] width 1512 height 786
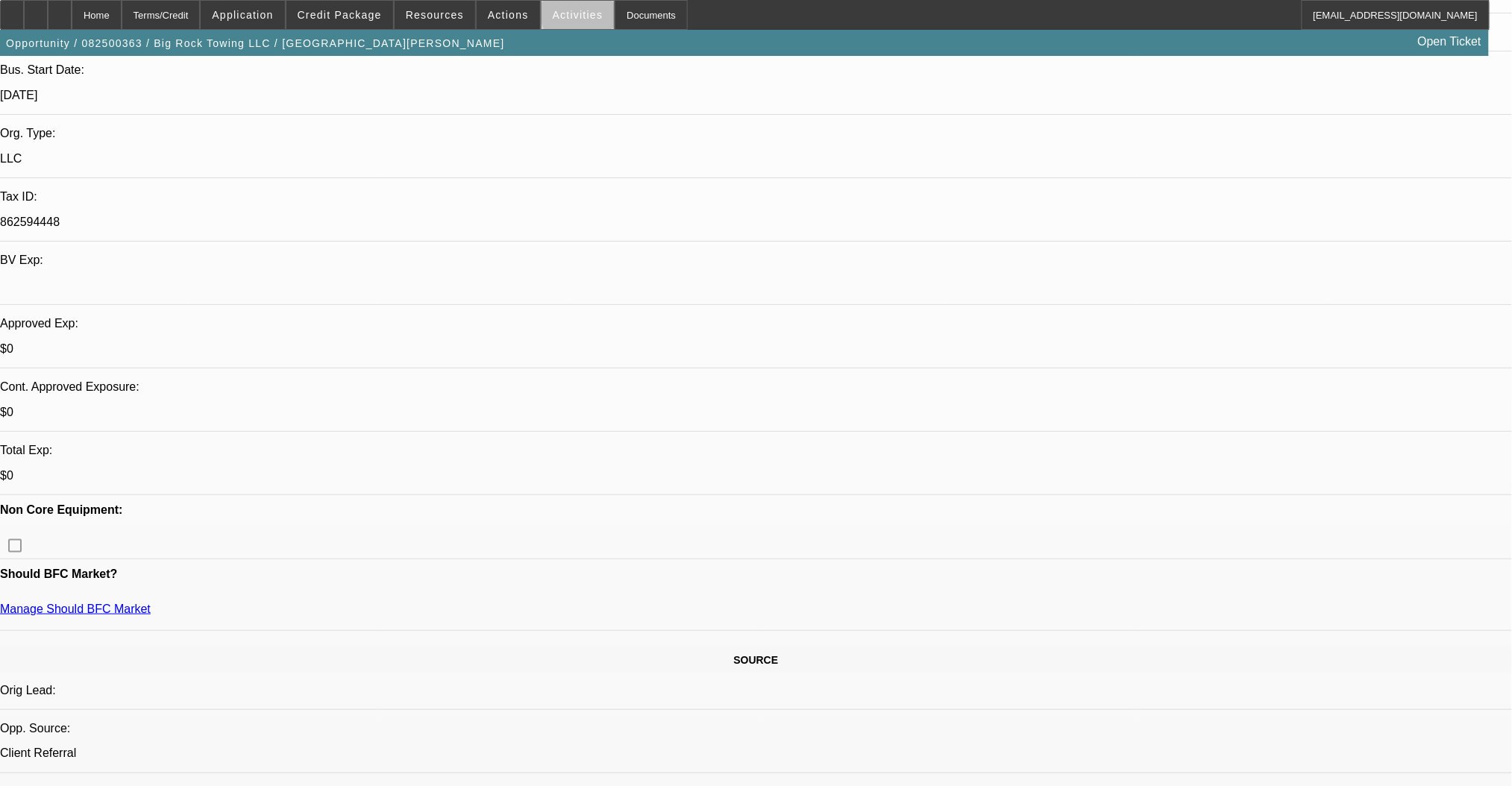
click at [566, 16] on span "Activities" at bounding box center [577, 15] width 50 height 12
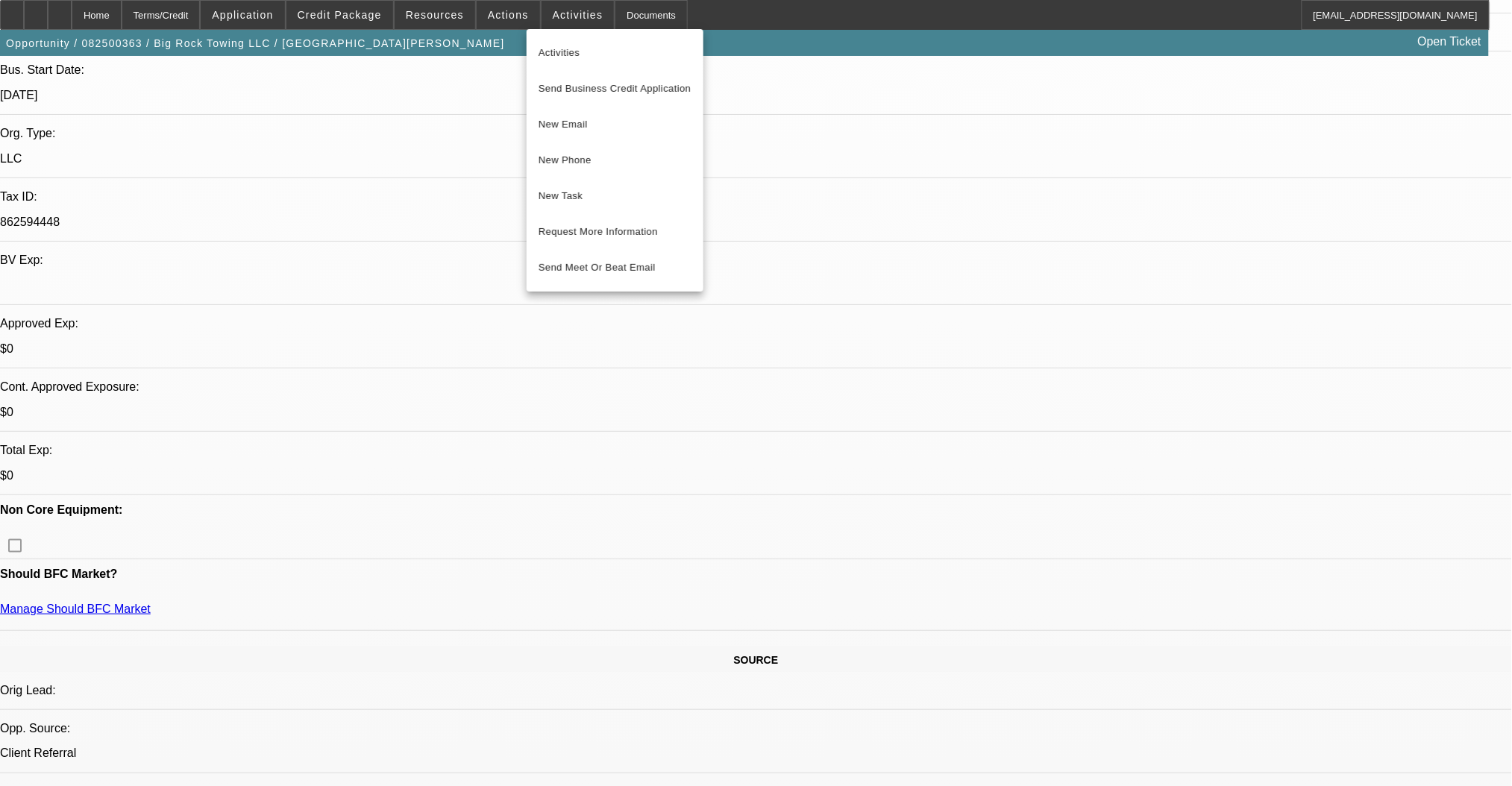
click at [522, 16] on div at bounding box center [756, 393] width 1512 height 786
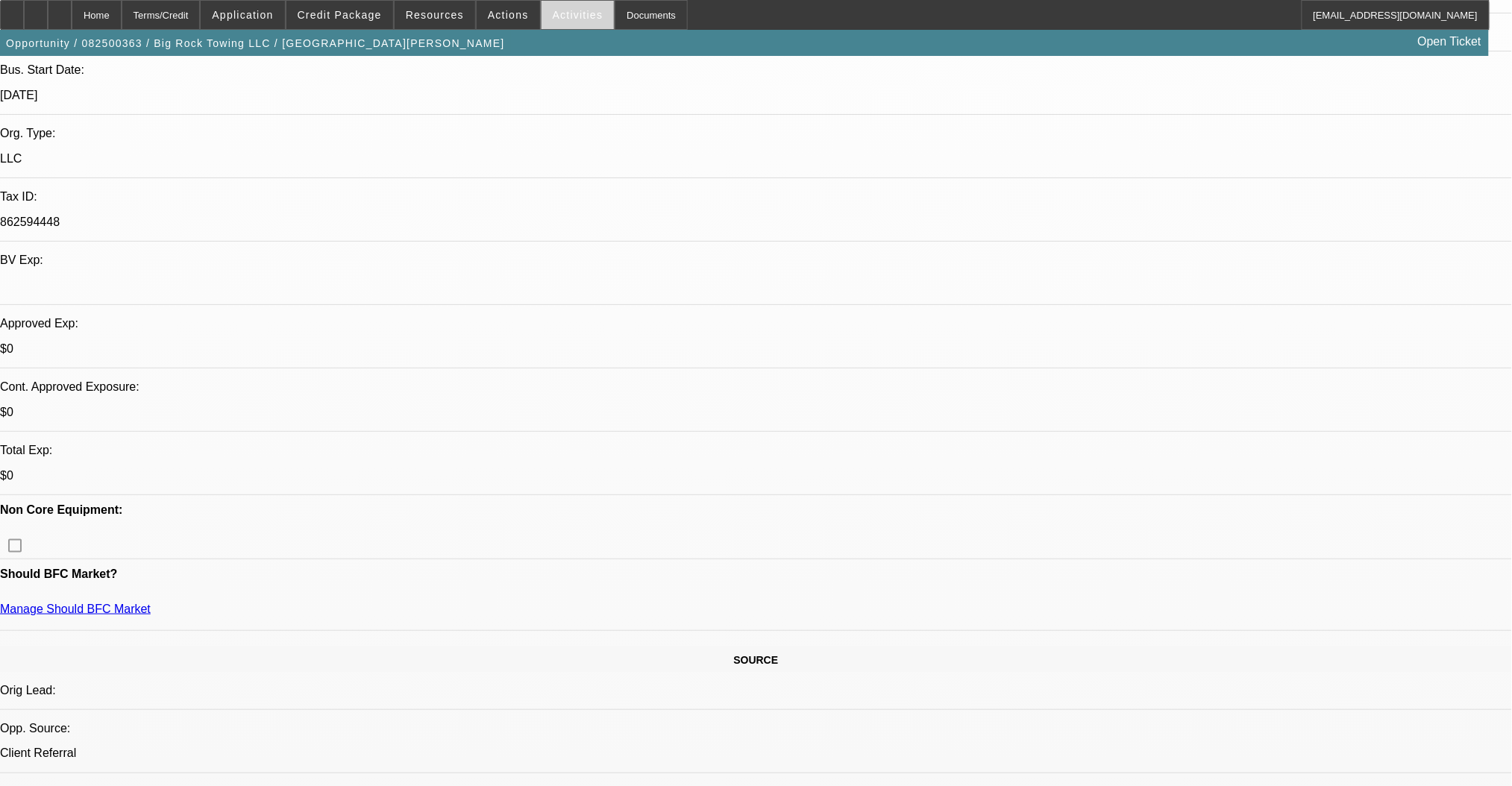
click at [553, 17] on span "Activities" at bounding box center [577, 15] width 50 height 12
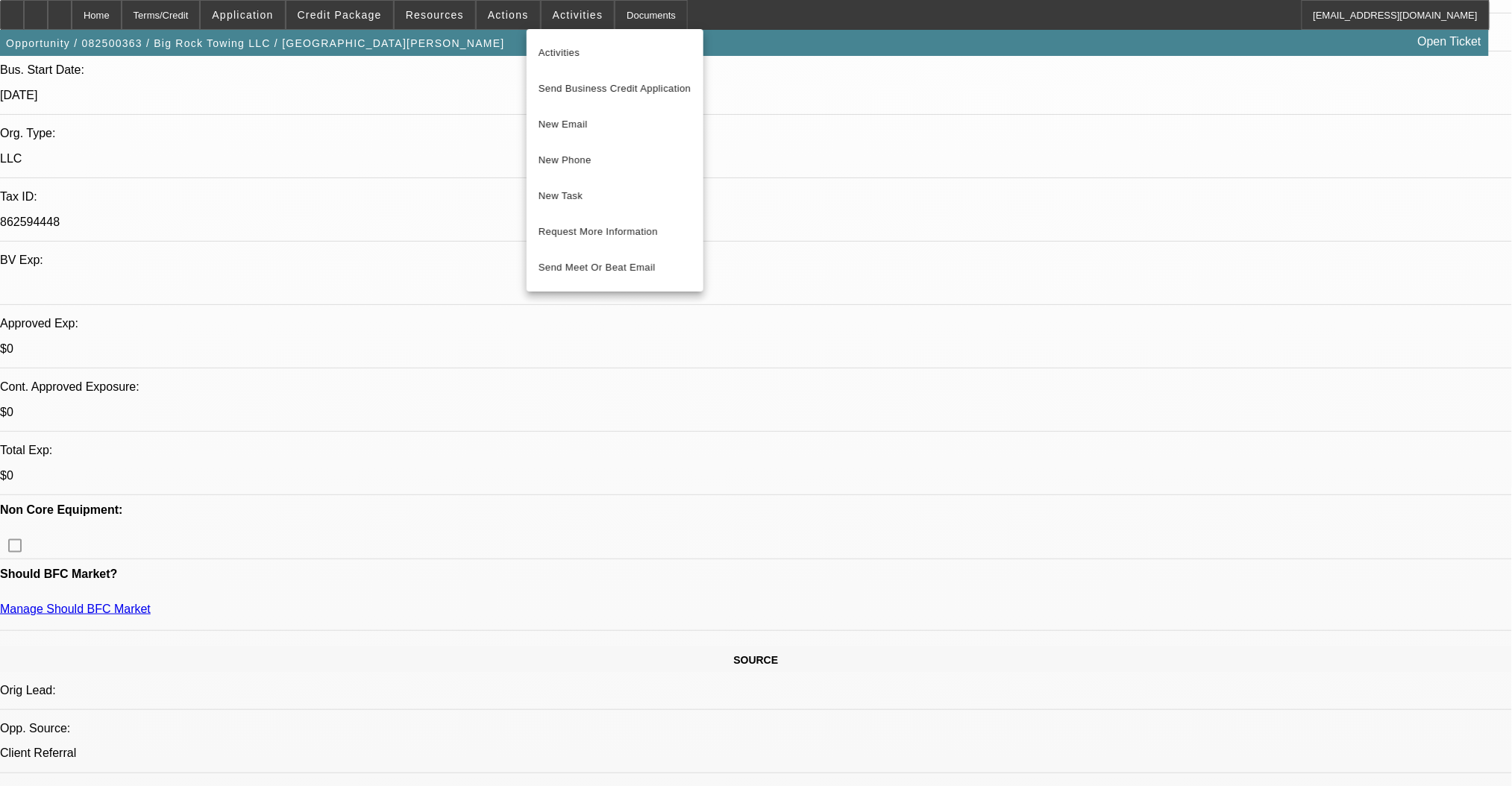
click at [505, 23] on div at bounding box center [756, 393] width 1512 height 786
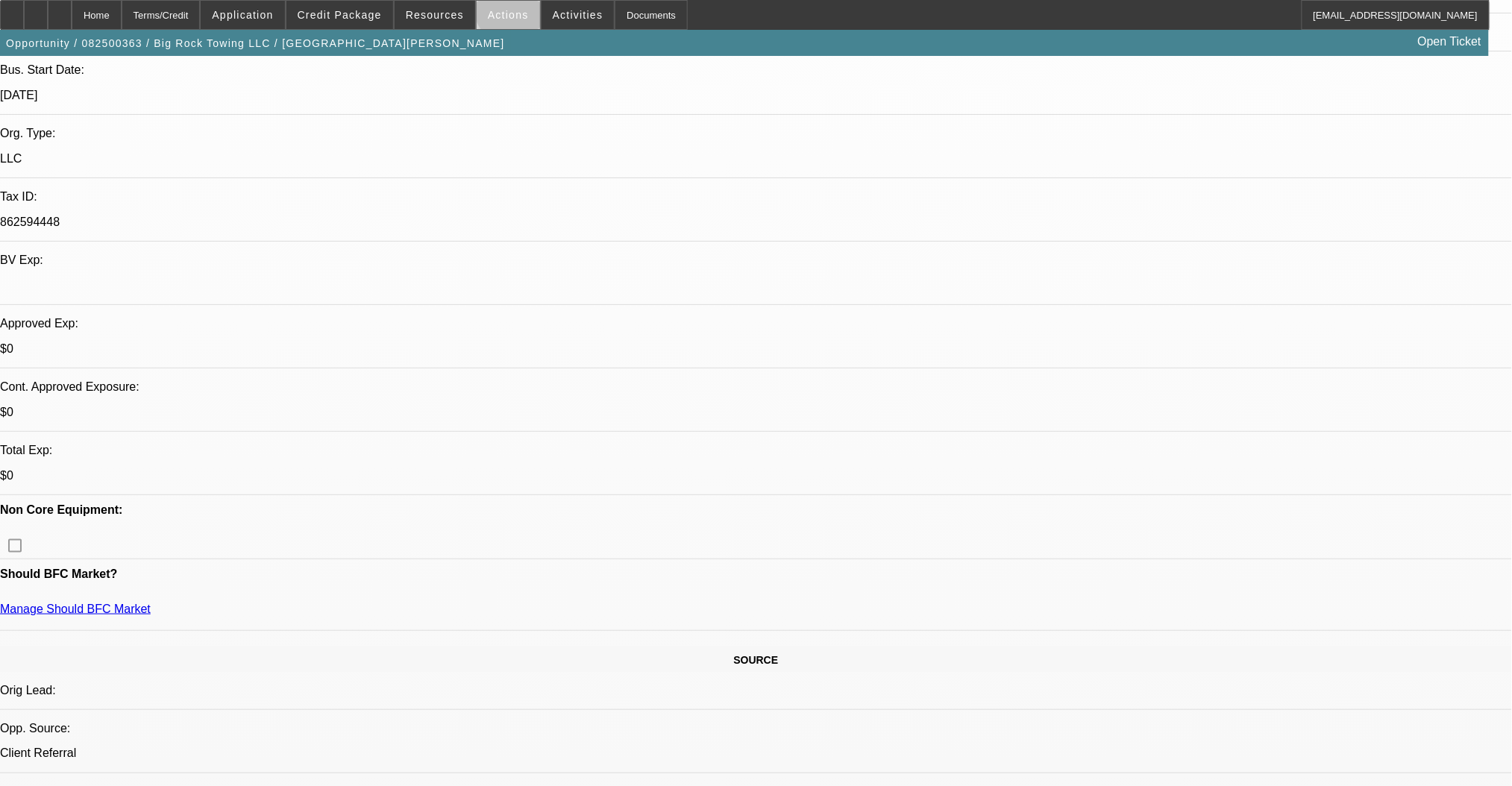
click at [505, 11] on span "Actions" at bounding box center [508, 15] width 41 height 12
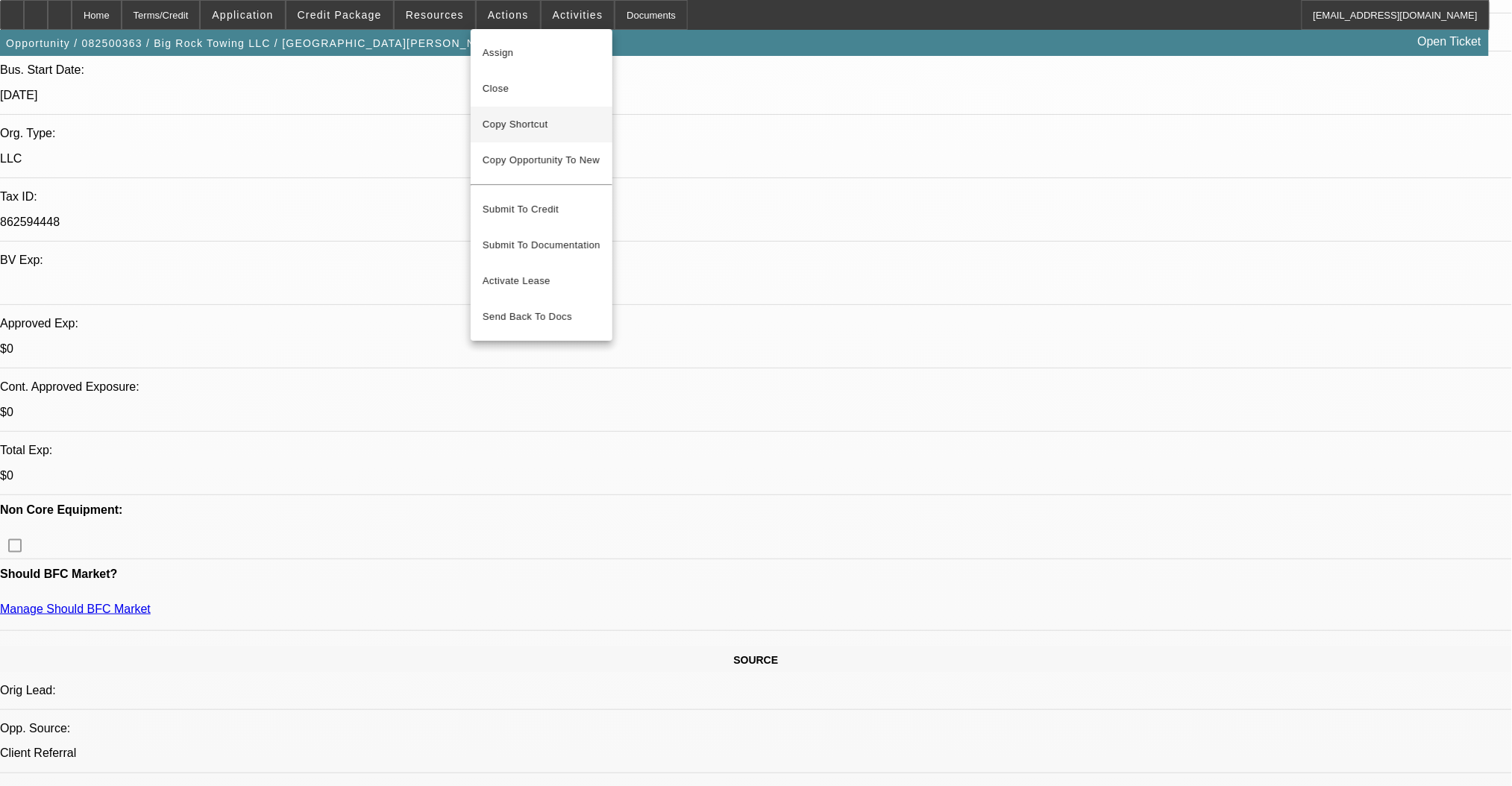
click at [528, 124] on span "Copy Shortcut" at bounding box center [541, 124] width 117 height 18
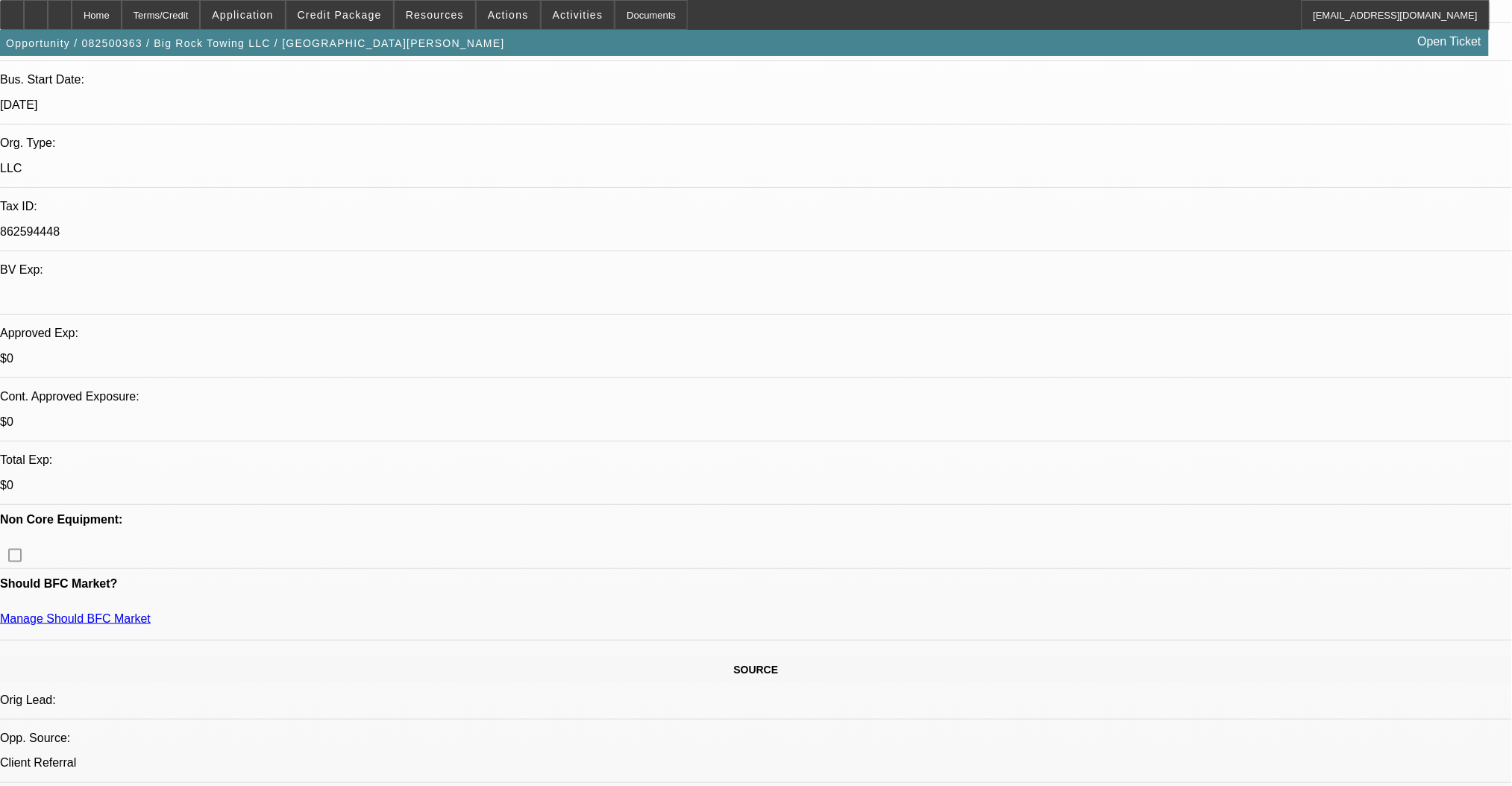
scroll to position [497, 0]
